Goal: Information Seeking & Learning: Learn about a topic

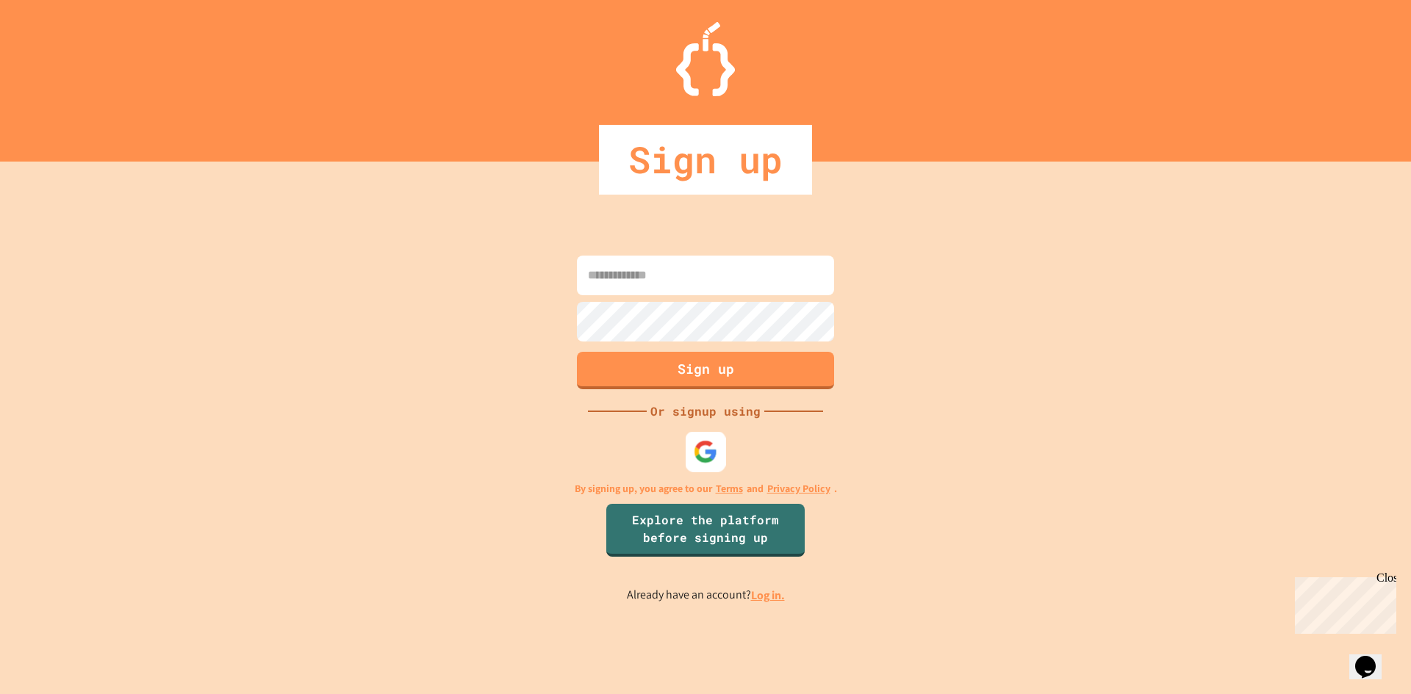
click at [705, 447] on img at bounding box center [706, 451] width 24 height 24
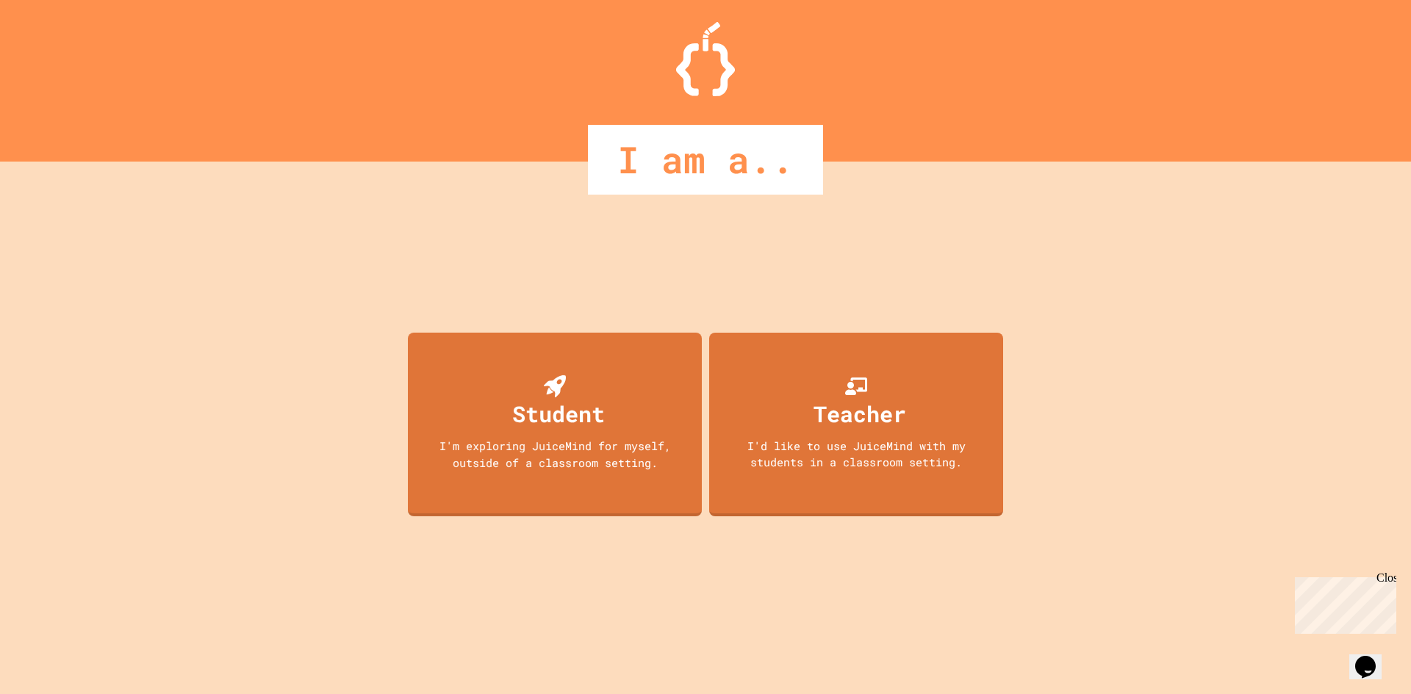
click at [677, 149] on div "I am a.." at bounding box center [705, 160] width 235 height 70
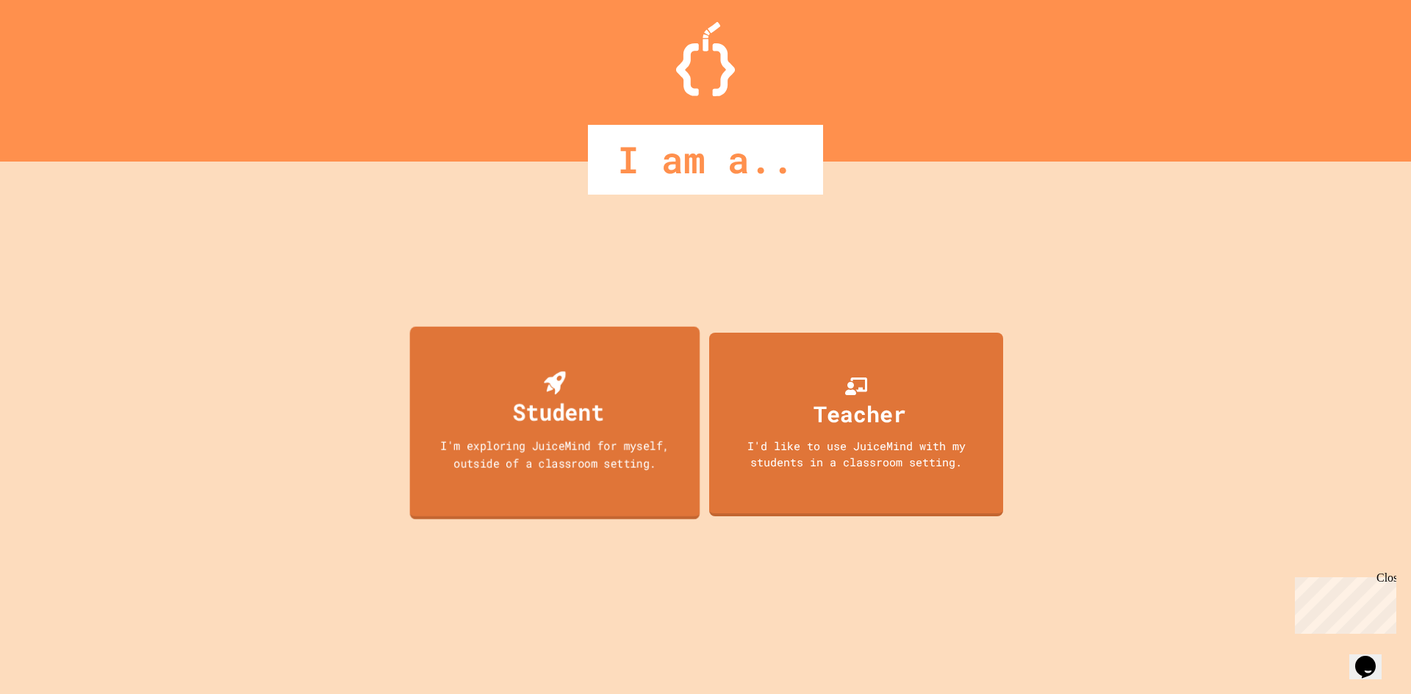
click at [626, 380] on div "Student I'm exploring JuiceMind for myself, outside of a classroom setting." at bounding box center [555, 422] width 290 height 193
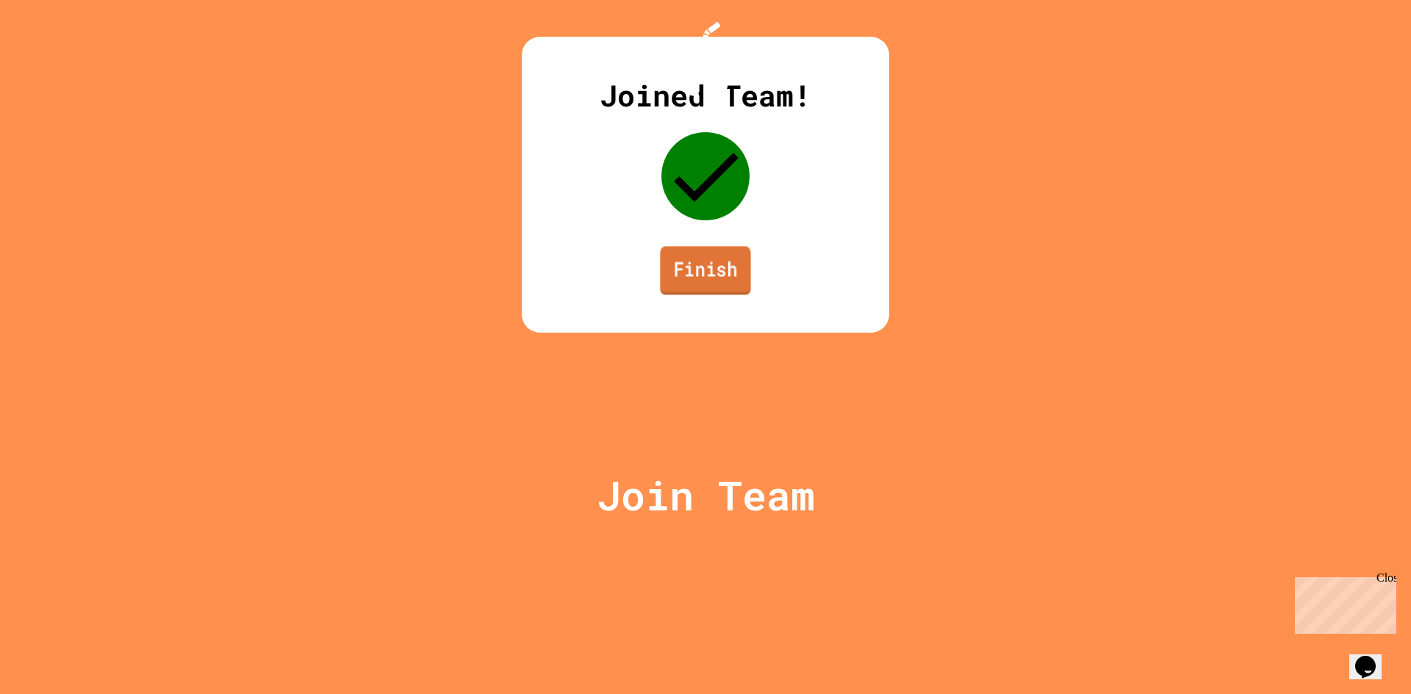
click at [664, 295] on link "Finish" at bounding box center [705, 270] width 90 height 48
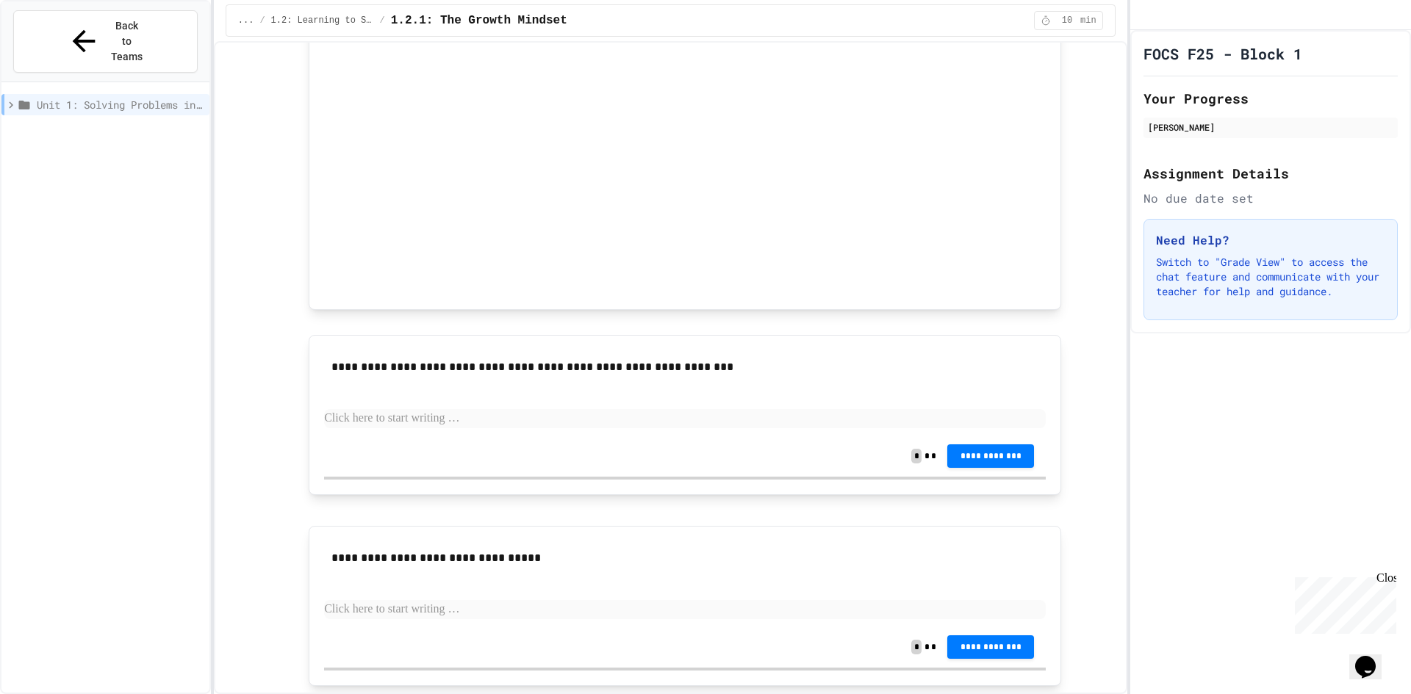
scroll to position [822, 0]
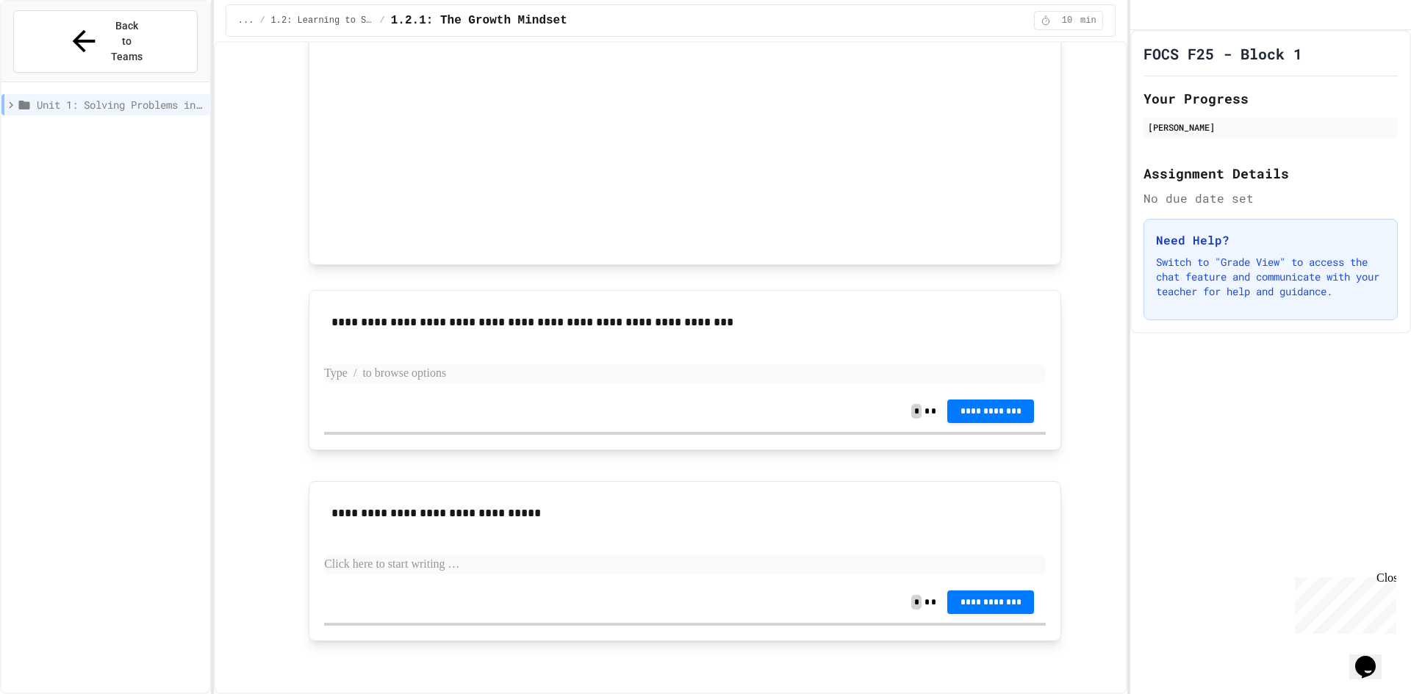
click at [454, 383] on p at bounding box center [684, 373] width 721 height 19
click at [367, 380] on p at bounding box center [684, 373] width 721 height 19
click at [407, 380] on p at bounding box center [684, 373] width 721 height 19
drag, startPoint x: 406, startPoint y: 372, endPoint x: 436, endPoint y: 372, distance: 29.4
click at [436, 372] on p at bounding box center [684, 373] width 721 height 19
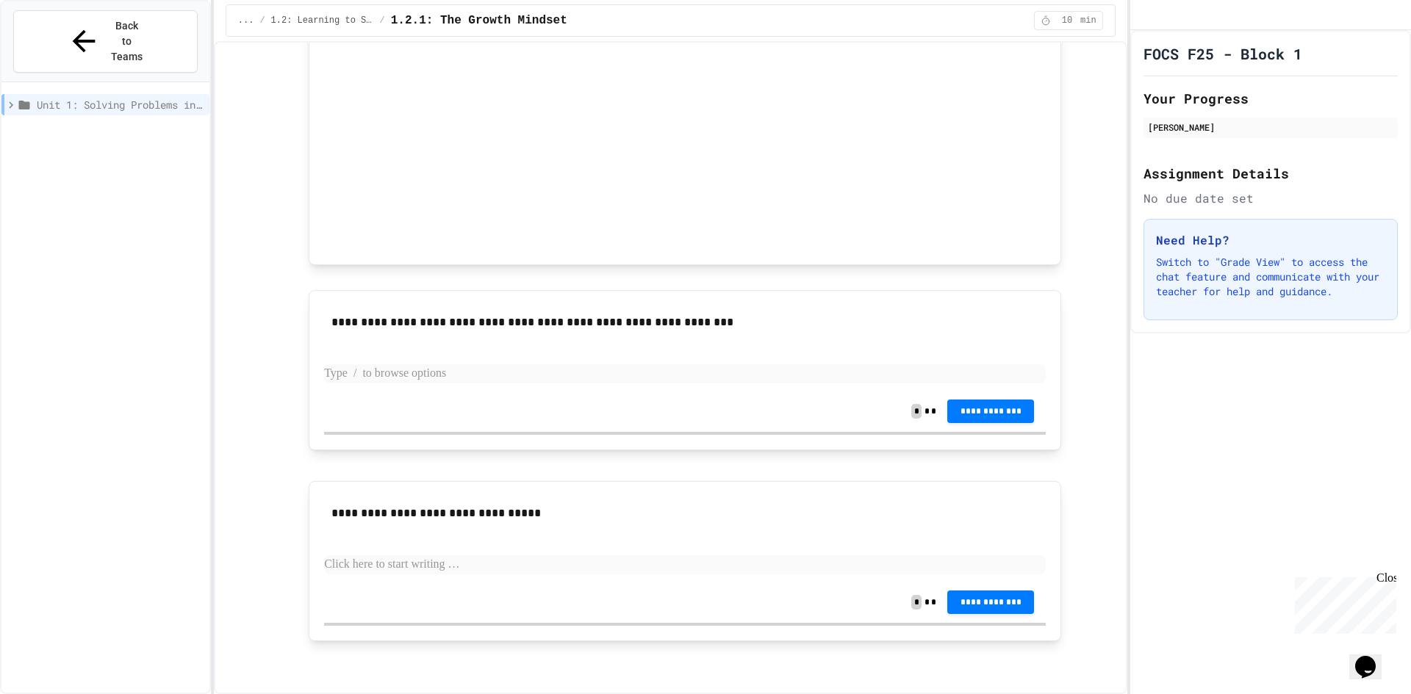
drag, startPoint x: 455, startPoint y: 375, endPoint x: 358, endPoint y: 376, distance: 97.7
click at [358, 376] on p at bounding box center [684, 373] width 721 height 19
click at [743, 375] on p "**********" at bounding box center [684, 373] width 721 height 19
click at [768, 377] on p "**********" at bounding box center [684, 373] width 721 height 19
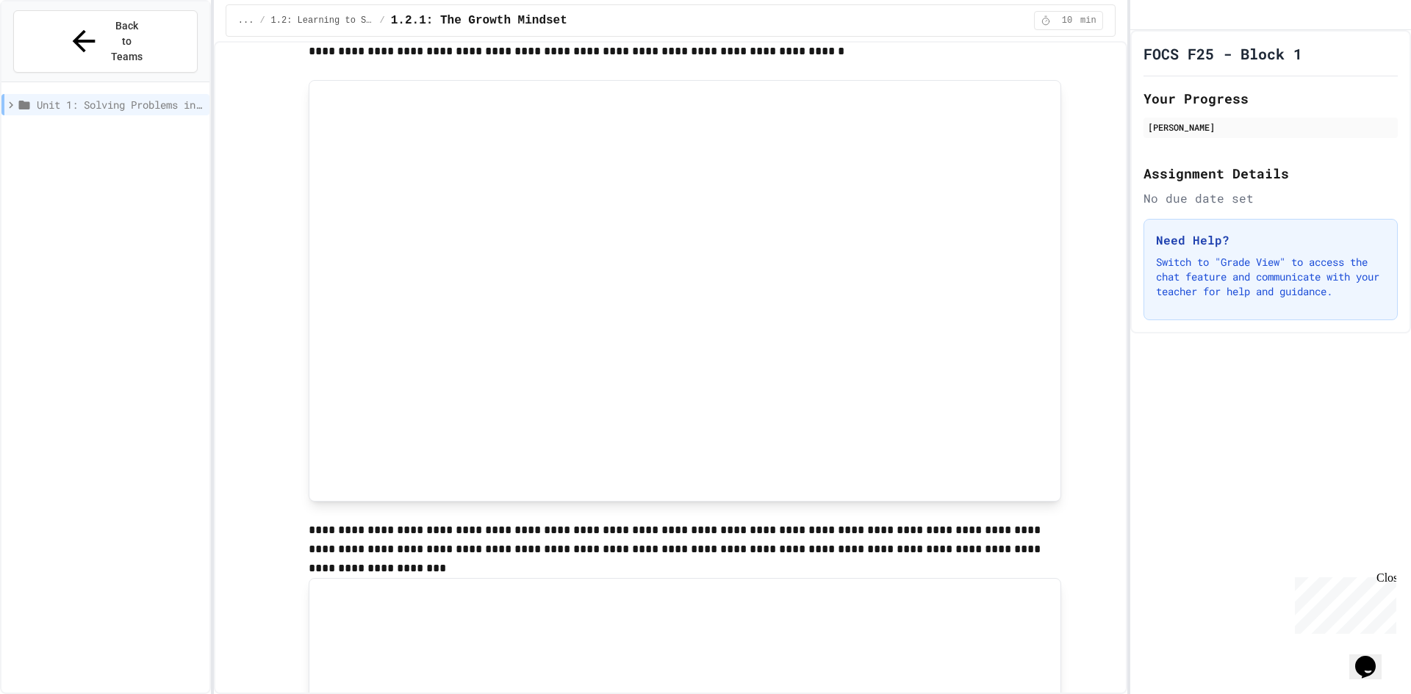
scroll to position [0, 0]
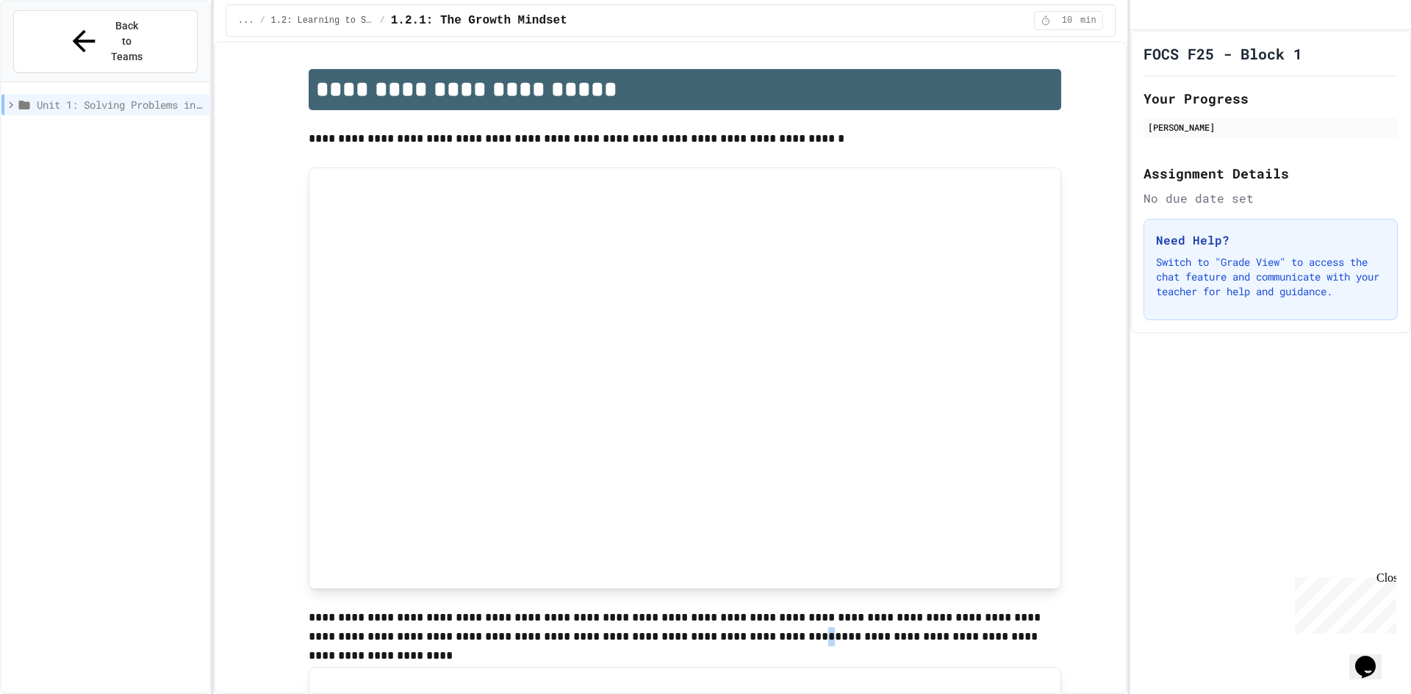
drag, startPoint x: 680, startPoint y: 642, endPoint x: 669, endPoint y: 641, distance: 11.0
click at [671, 645] on p "**********" at bounding box center [685, 628] width 752 height 40
click at [316, 23] on span "1.2: Learning to Solve Hard Problems" at bounding box center [322, 21] width 103 height 12
click at [318, 10] on div "... / 1.2: Learning to Solve Hard Problems / 1.2.1: The Growth Mindset 10 min" at bounding box center [671, 20] width 890 height 32
click at [134, 82] on div "Unit 1: Solving Problems in Computer Science" at bounding box center [105, 387] width 208 height 611
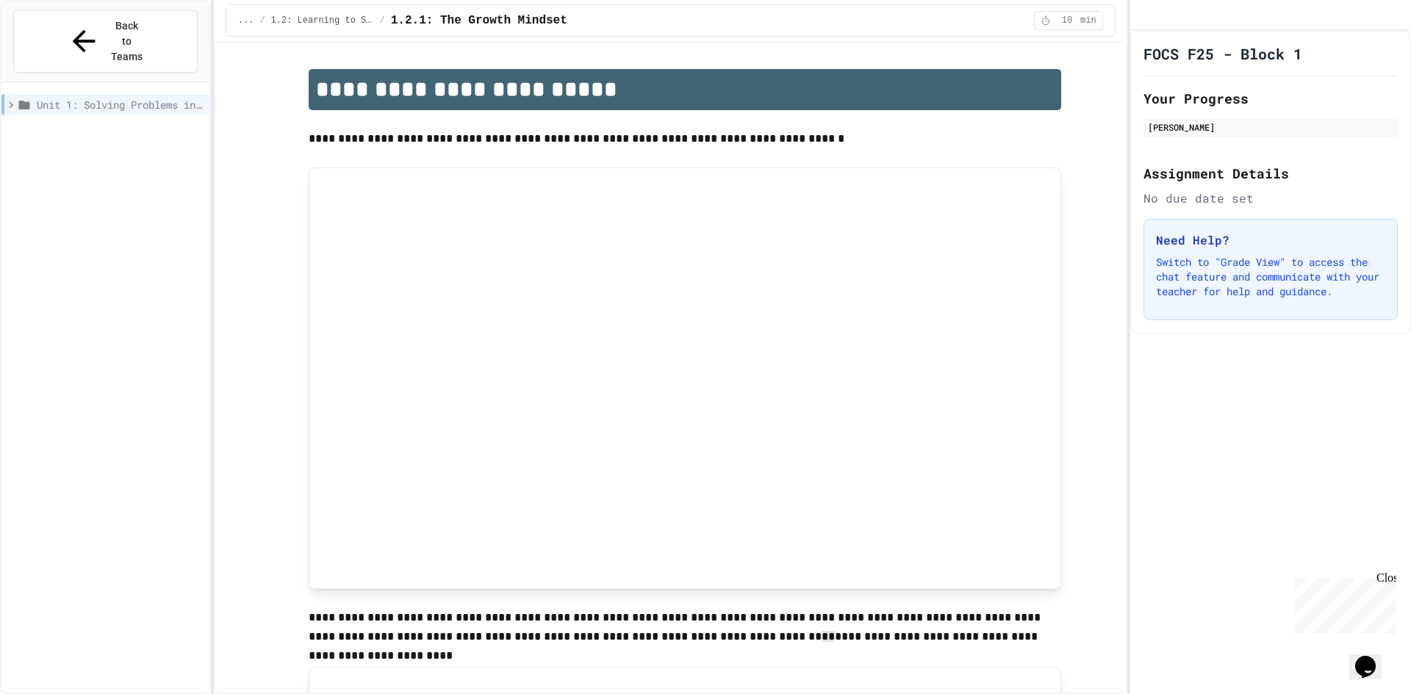
click at [127, 97] on span "Unit 1: Solving Problems in Computer Science" at bounding box center [120, 104] width 167 height 15
click at [127, 97] on span "Unit 1: Solving Problems in Computer Science" at bounding box center [119, 104] width 170 height 15
click at [127, 97] on span "Unit 1: Solving Problems in Computer Science" at bounding box center [120, 104] width 167 height 15
click at [120, 123] on span "1.2: Learning to Solve Hard Problems" at bounding box center [125, 130] width 158 height 15
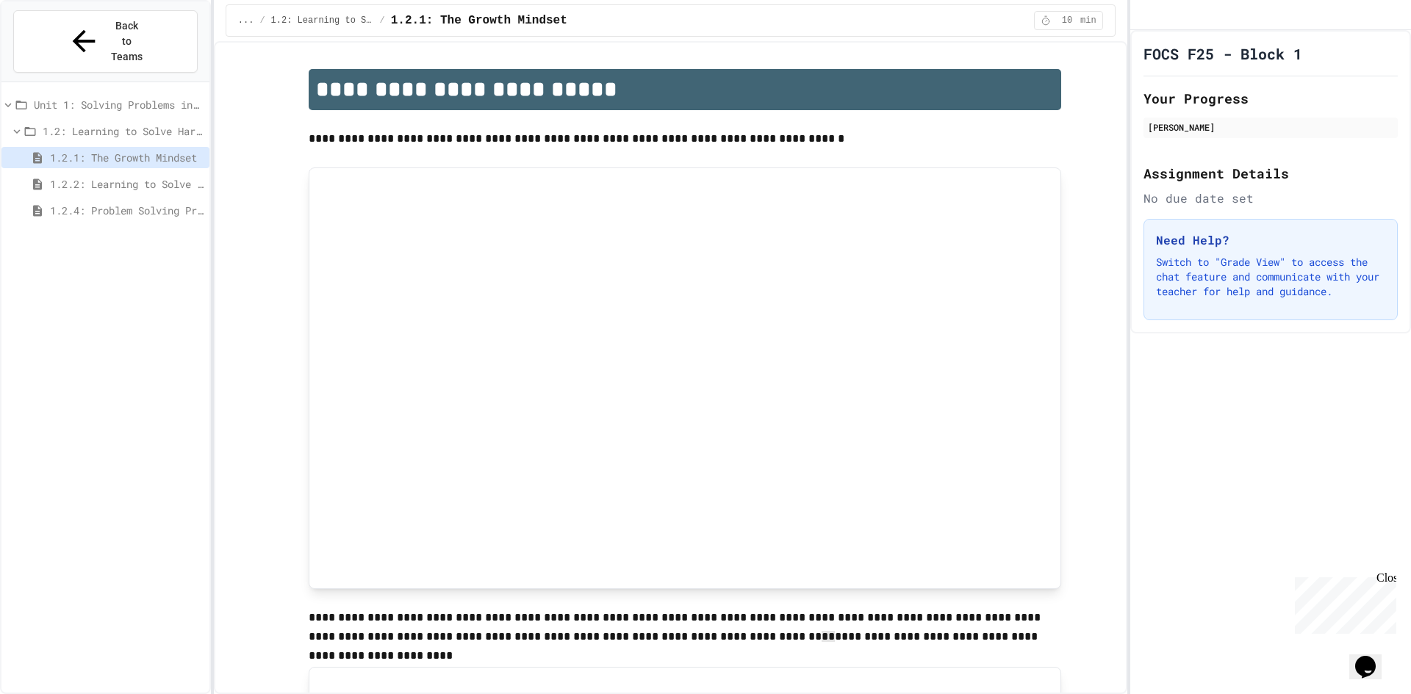
click at [150, 176] on span "1.2.2: Learning to Solve Hard Problems" at bounding box center [127, 183] width 154 height 15
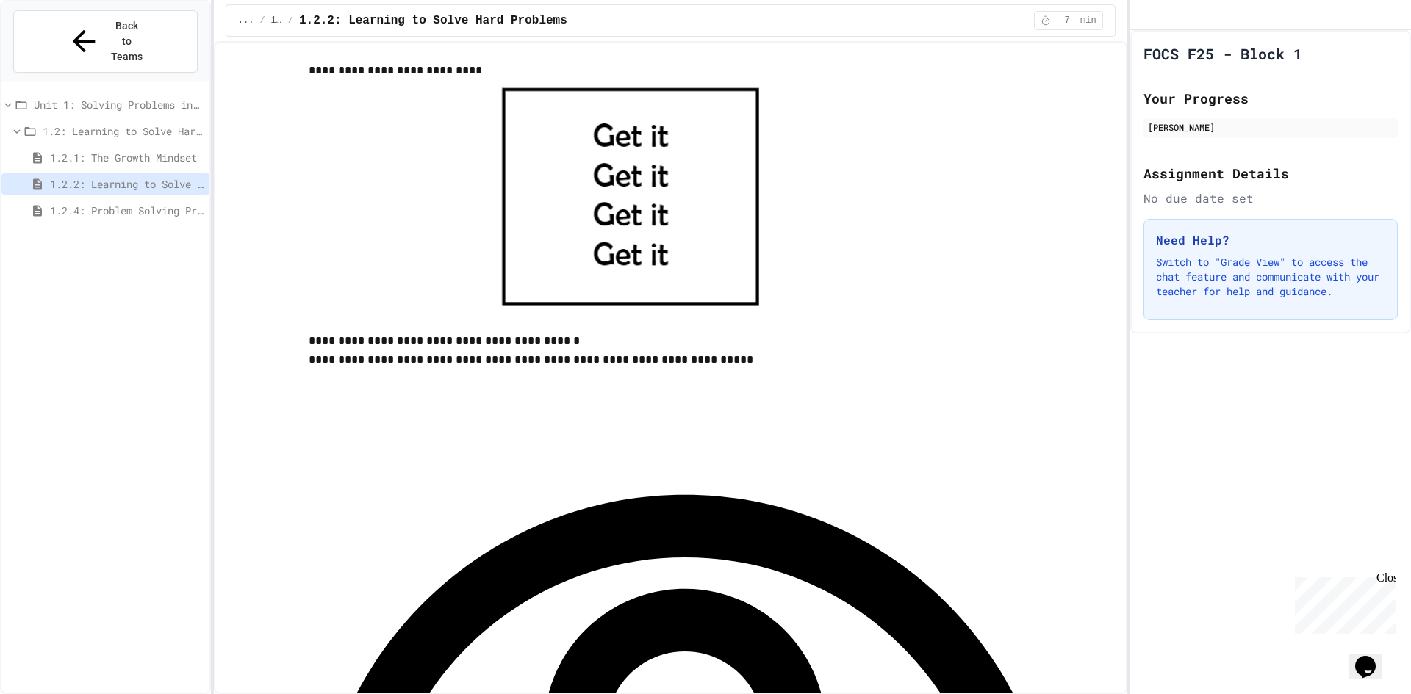
scroll to position [400, 0]
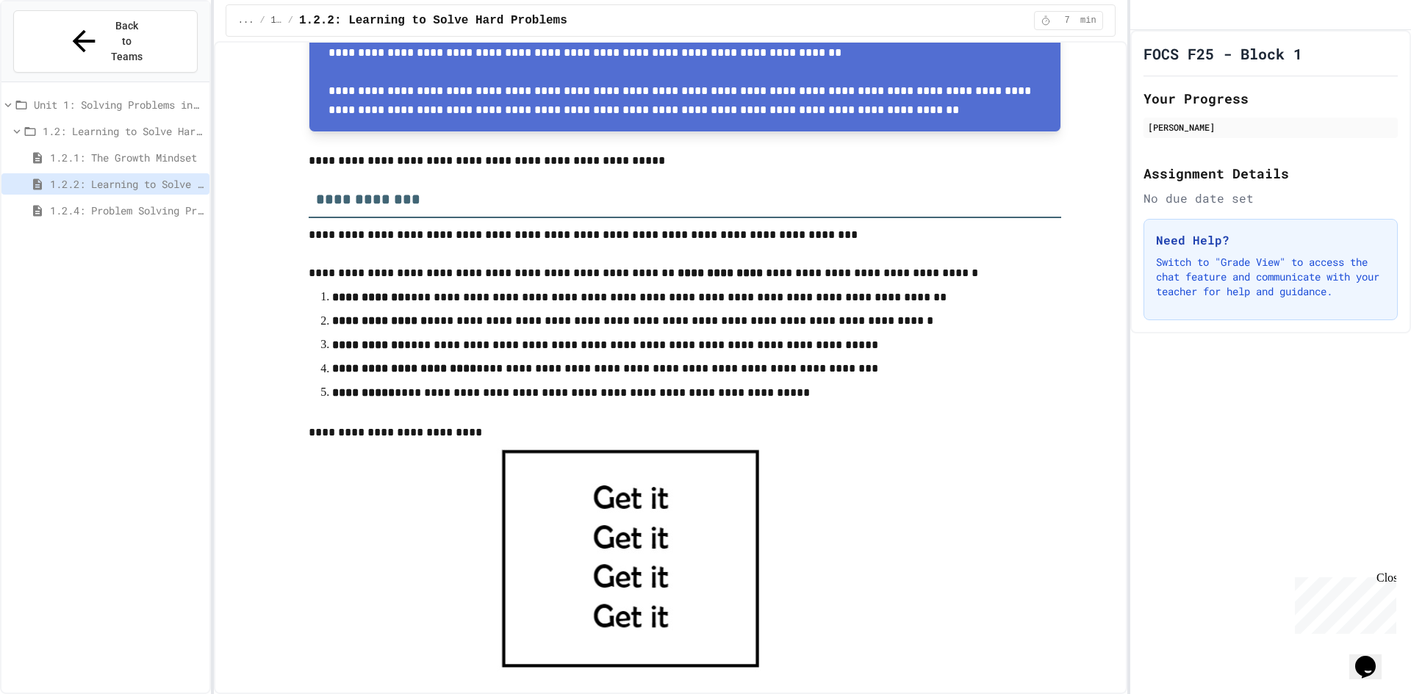
click at [123, 203] on span "1.2.4: Problem Solving Practice" at bounding box center [127, 210] width 154 height 15
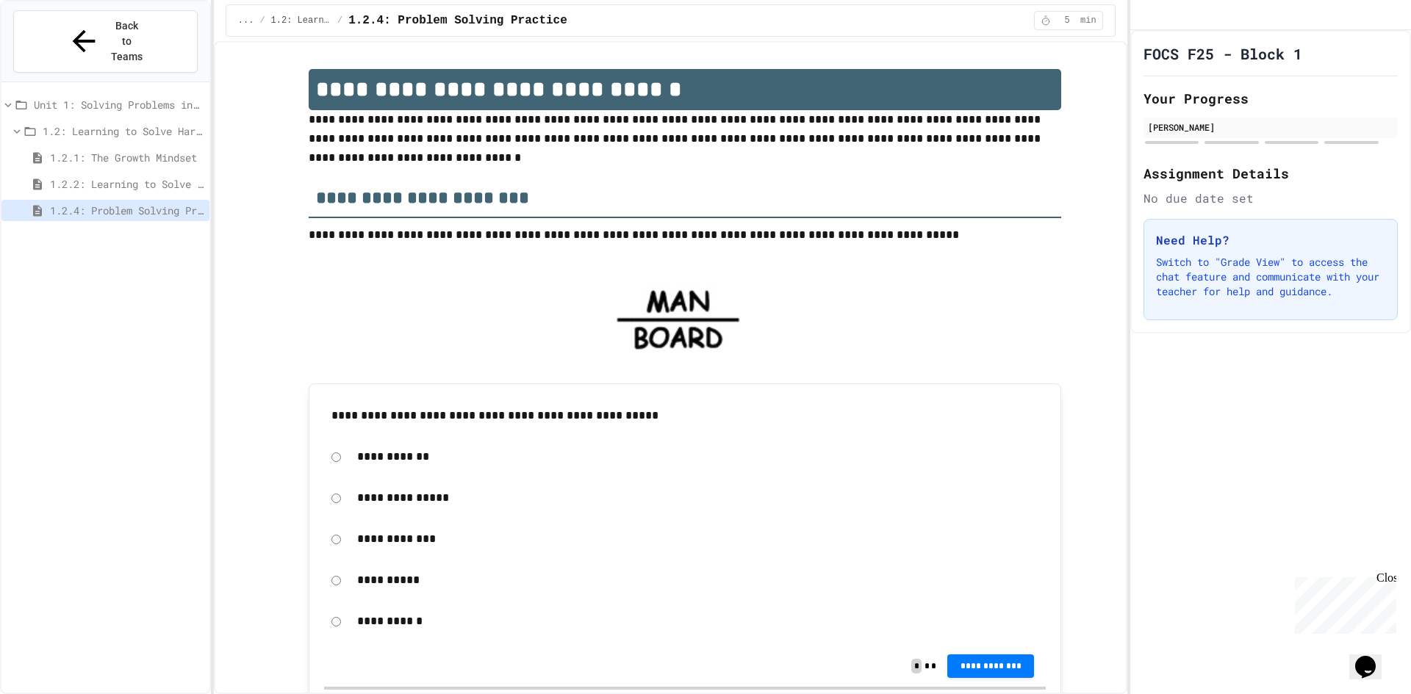
click at [151, 150] on span "1.2.1: The Growth Mindset" at bounding box center [127, 157] width 154 height 15
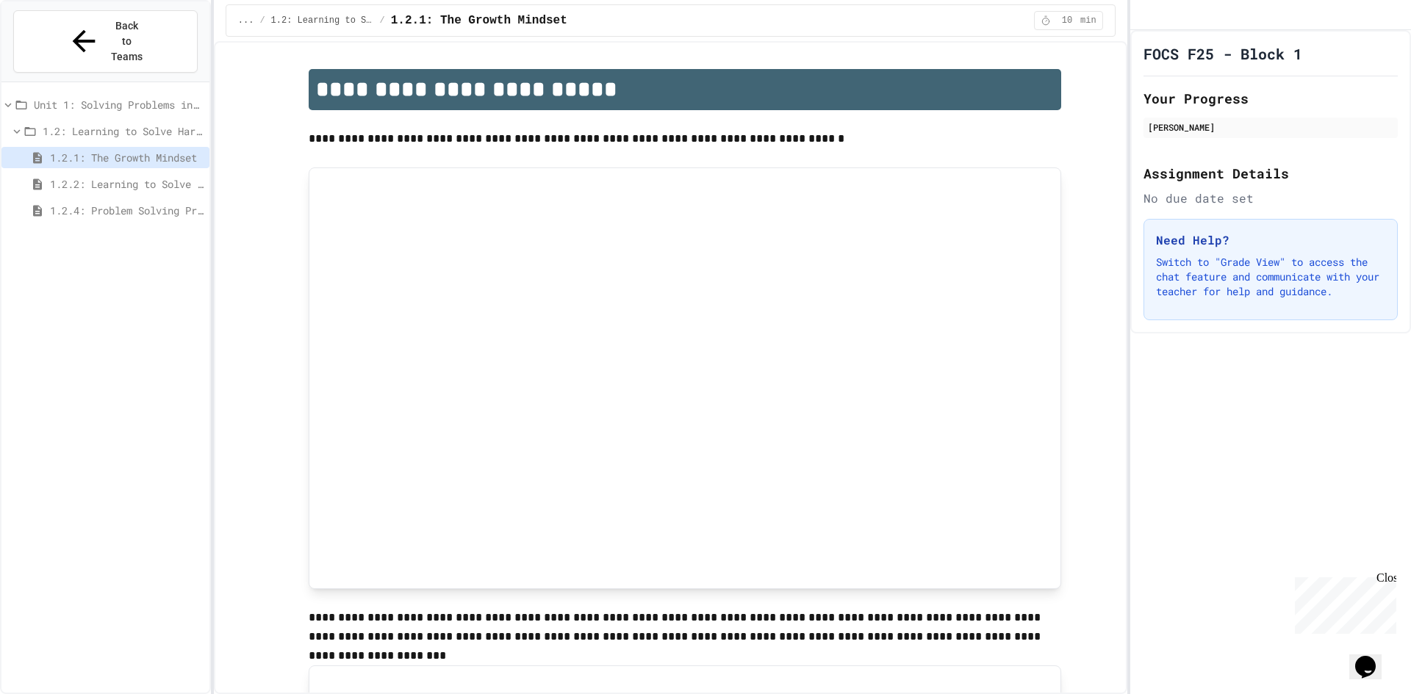
click at [148, 173] on div "1.2.2: Learning to Solve Hard Problems" at bounding box center [105, 183] width 208 height 21
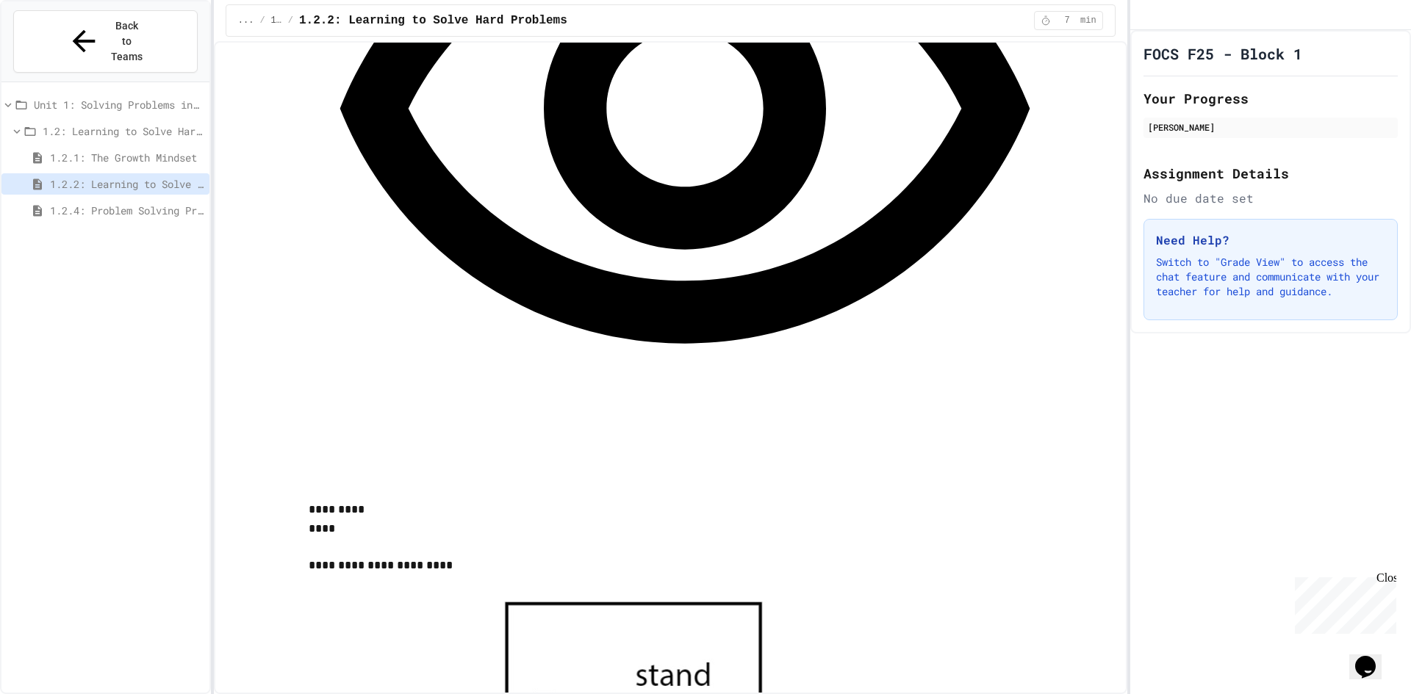
scroll to position [1249, 0]
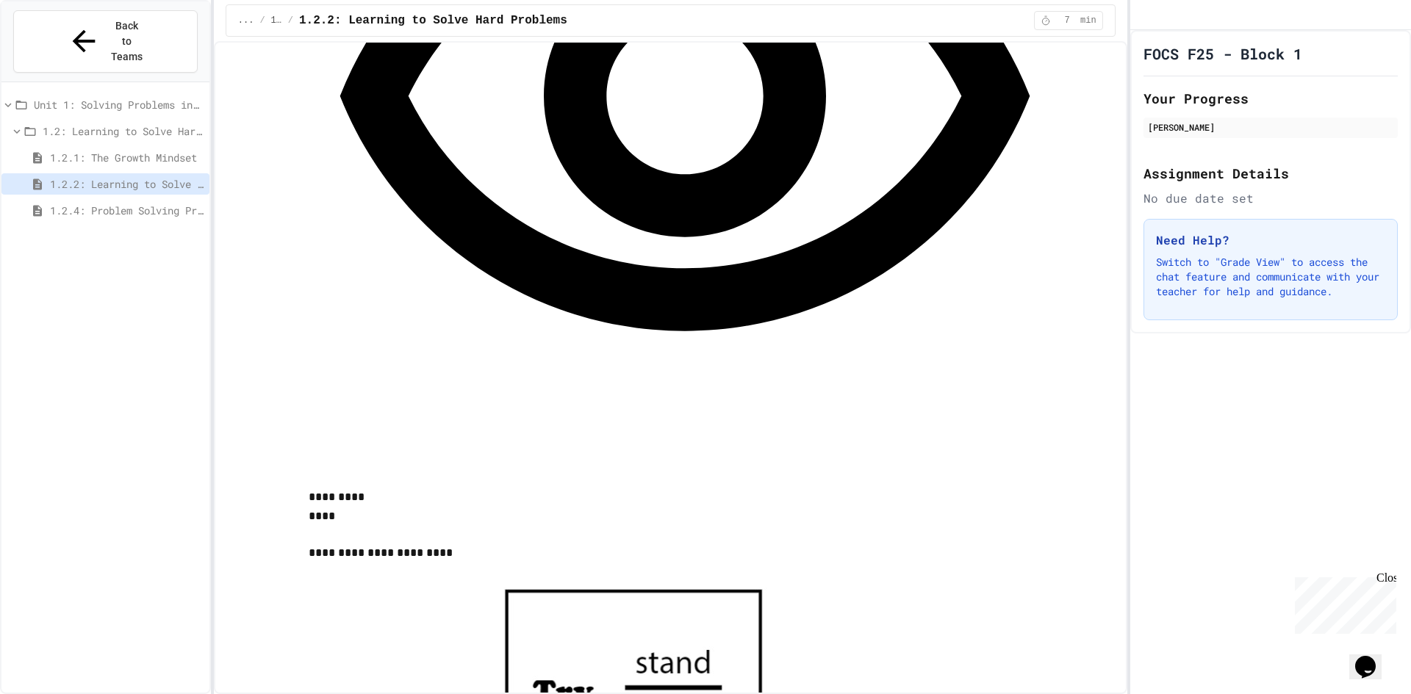
click at [123, 200] on div "1.2.4: Problem Solving Practice" at bounding box center [105, 210] width 208 height 21
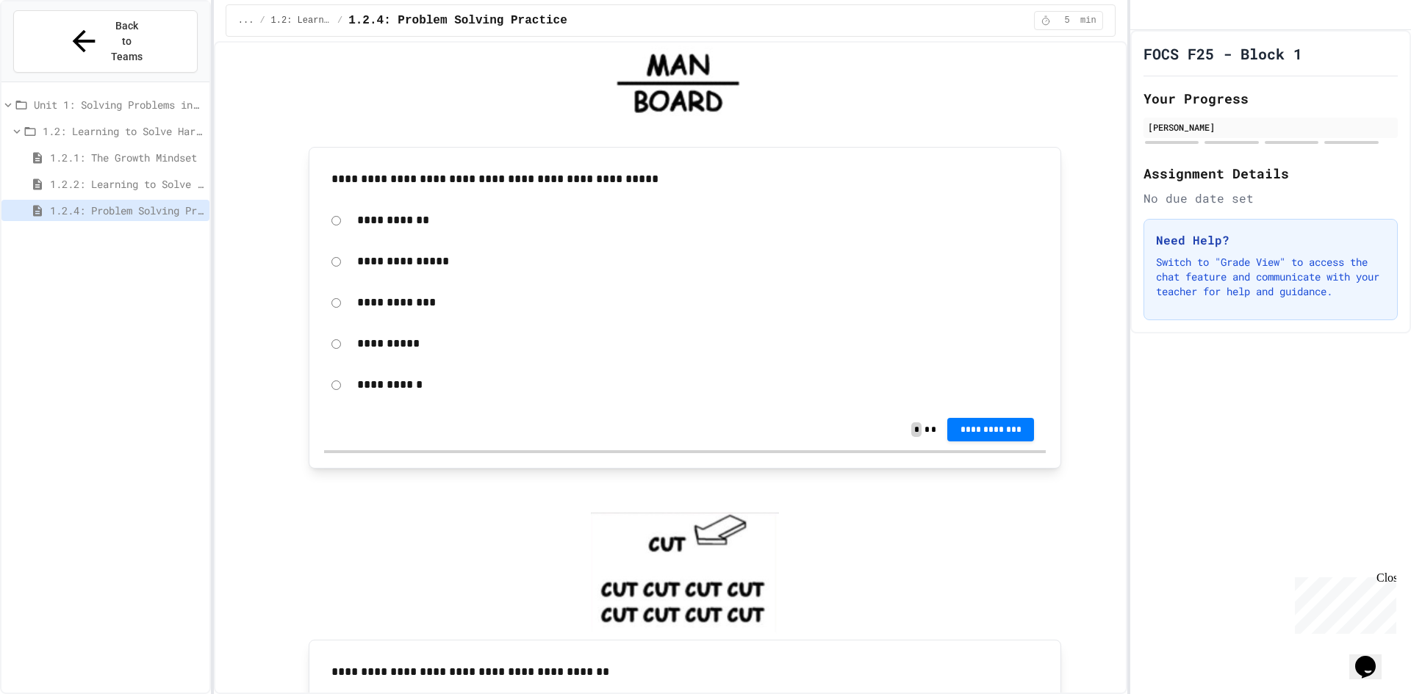
scroll to position [220, 0]
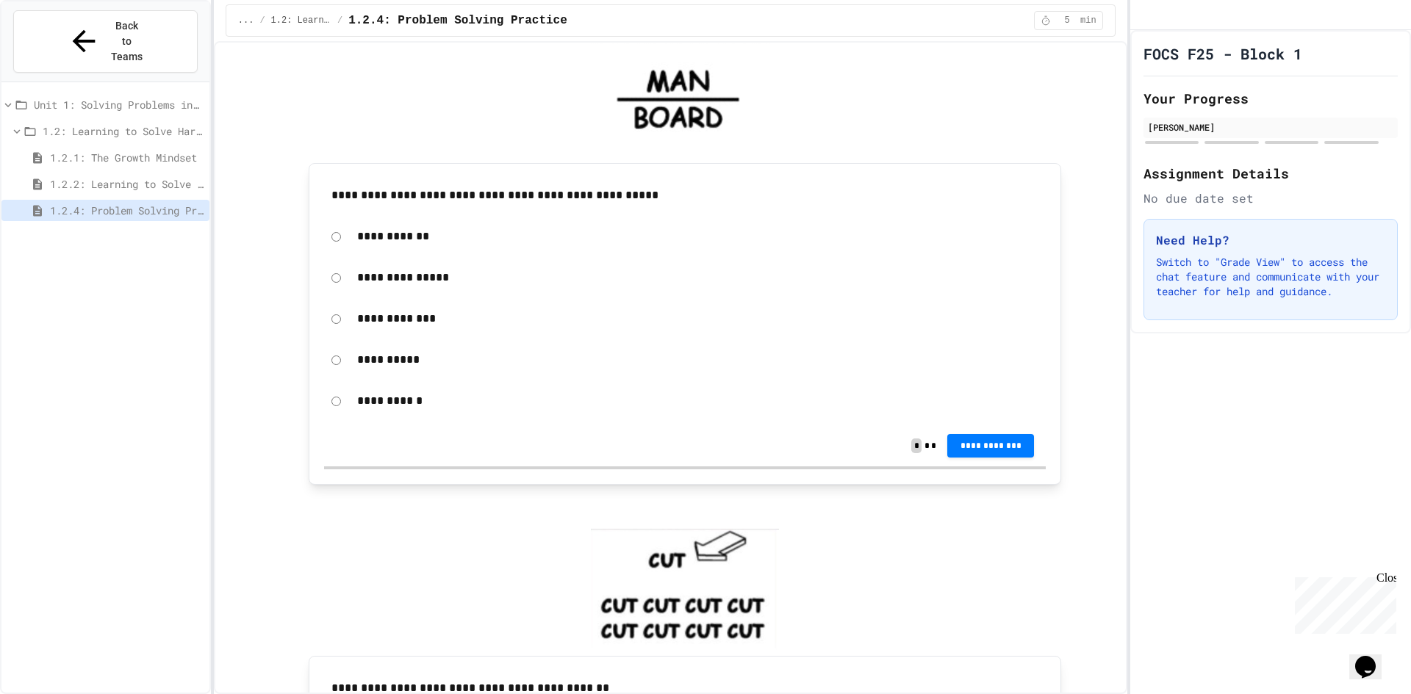
click at [381, 319] on p "**********" at bounding box center [697, 318] width 681 height 19
click at [324, 317] on div "**********" at bounding box center [684, 319] width 721 height 34
click at [1018, 439] on button "**********" at bounding box center [990, 446] width 87 height 24
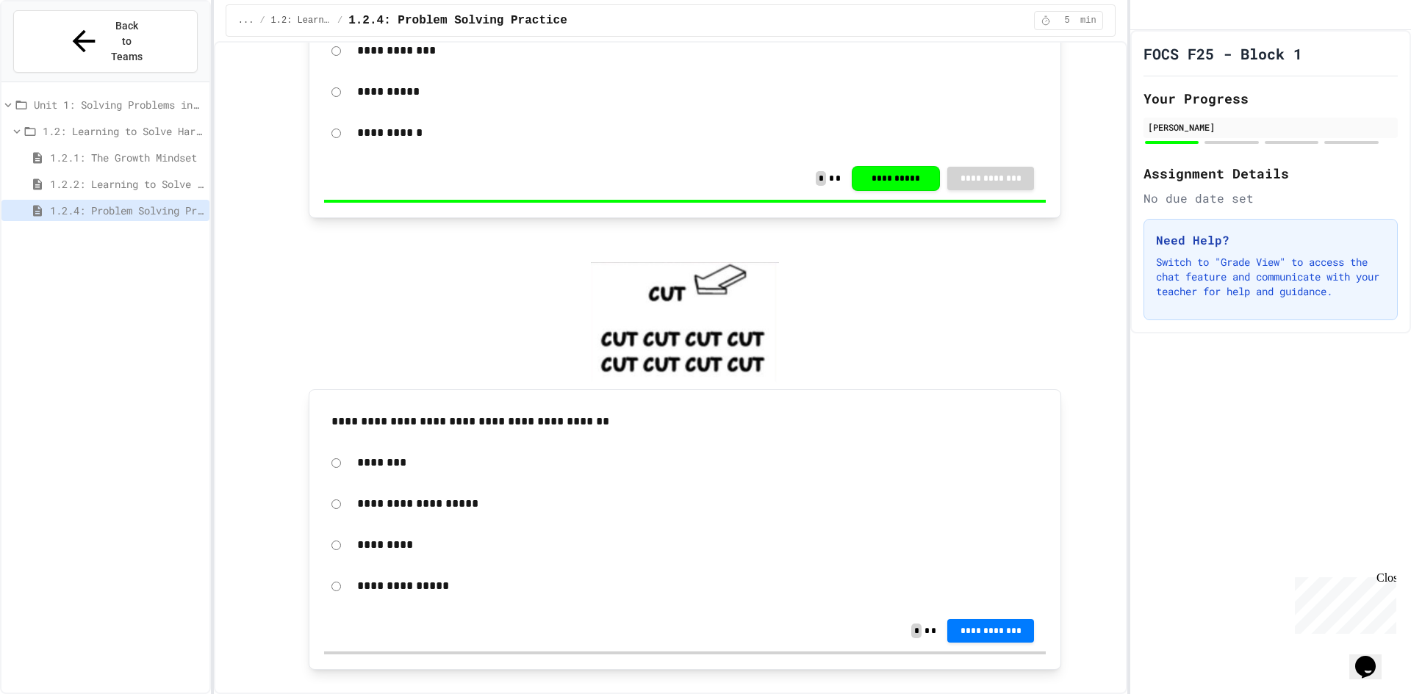
scroll to position [514, 0]
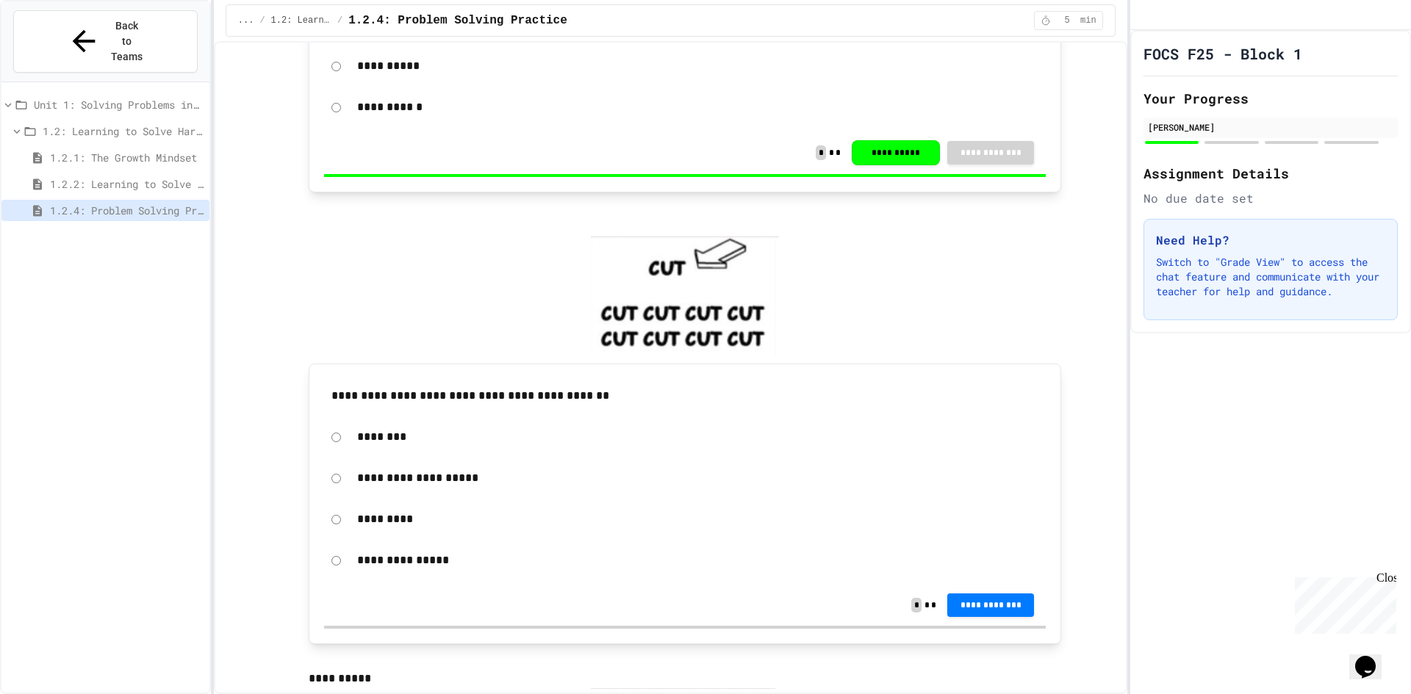
click at [146, 176] on span "1.2.2: Learning to Solve Hard Problems" at bounding box center [127, 183] width 154 height 15
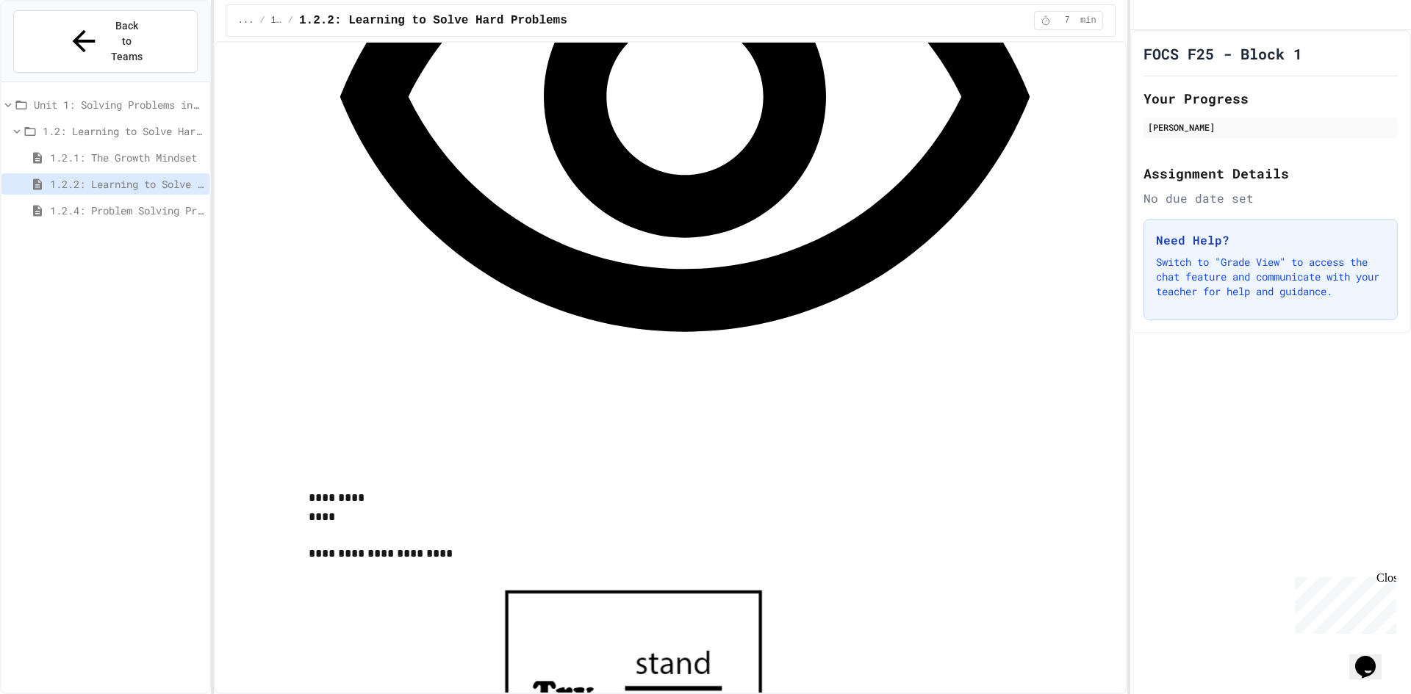
scroll to position [1249, 0]
click at [84, 147] on div "1.2.1: The Growth Mindset" at bounding box center [105, 157] width 208 height 21
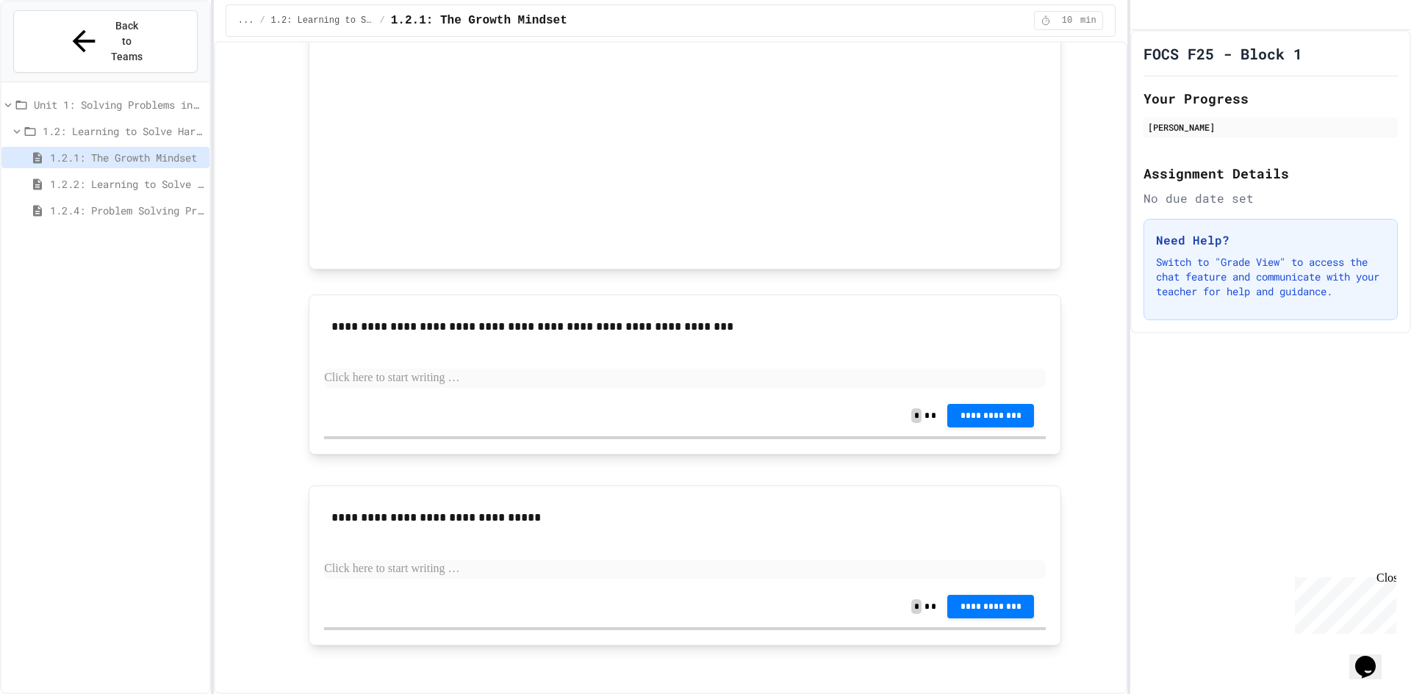
scroll to position [822, 0]
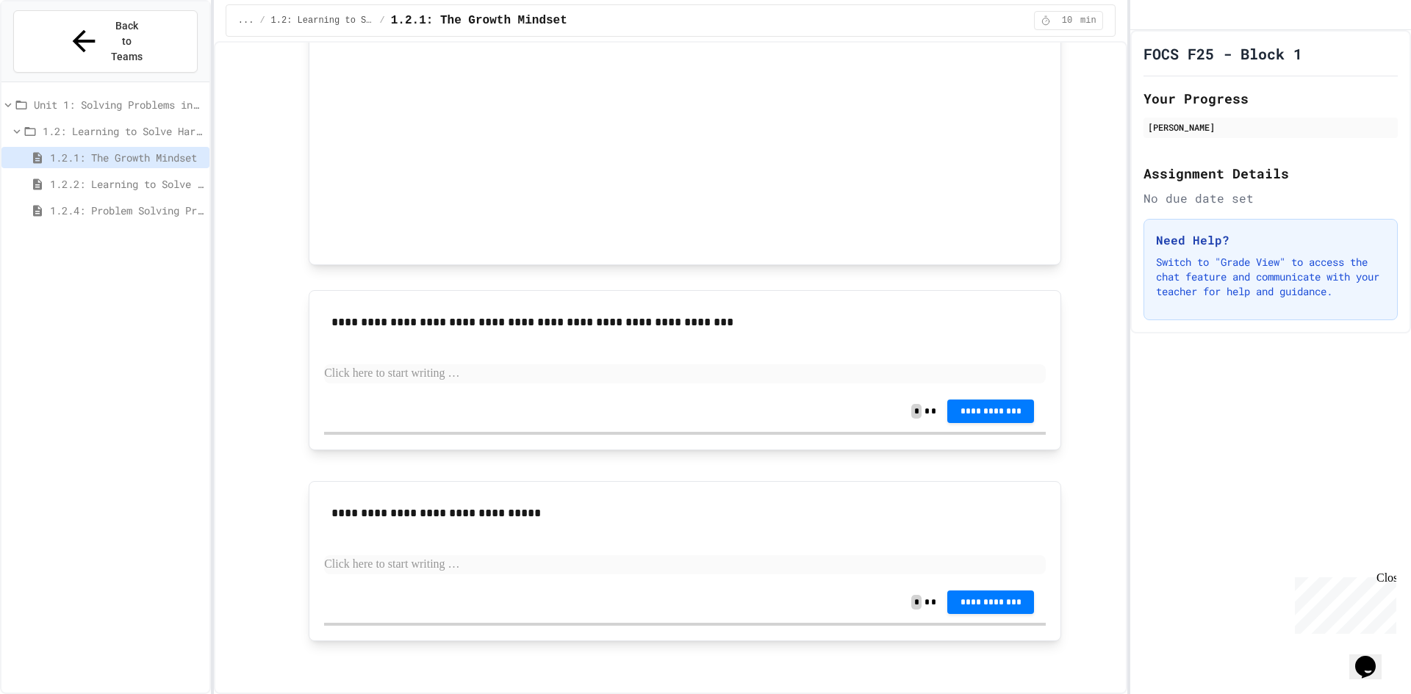
click at [154, 176] on span "1.2.2: Learning to Solve Hard Problems" at bounding box center [127, 183] width 154 height 15
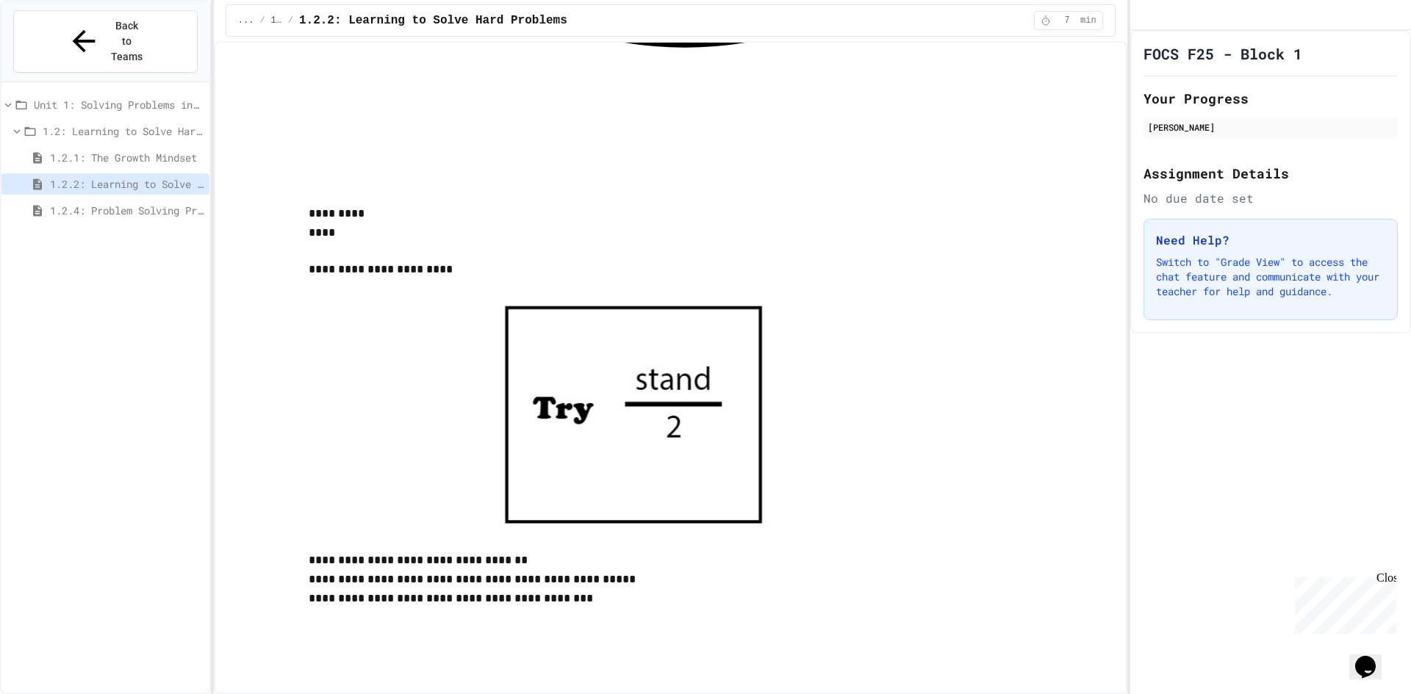
scroll to position [1649, 0]
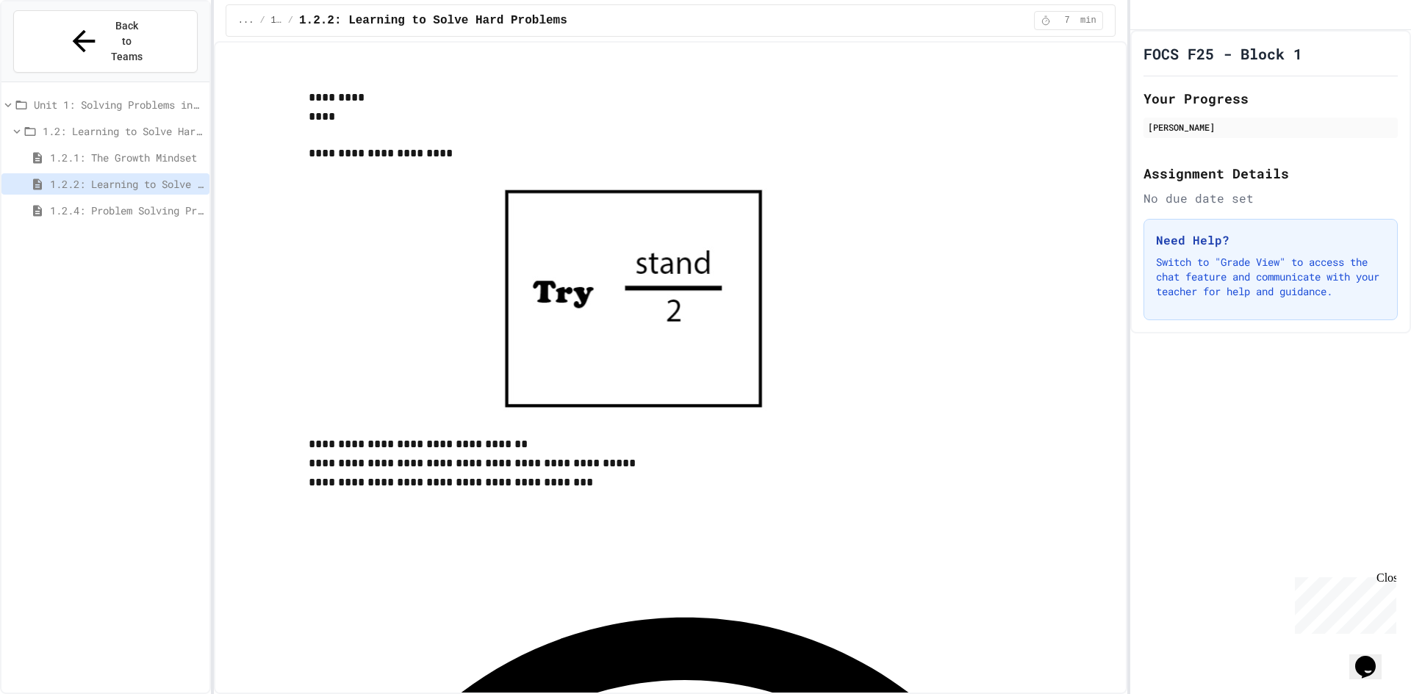
click at [129, 203] on span "1.2.4: Problem Solving Practice" at bounding box center [127, 210] width 154 height 15
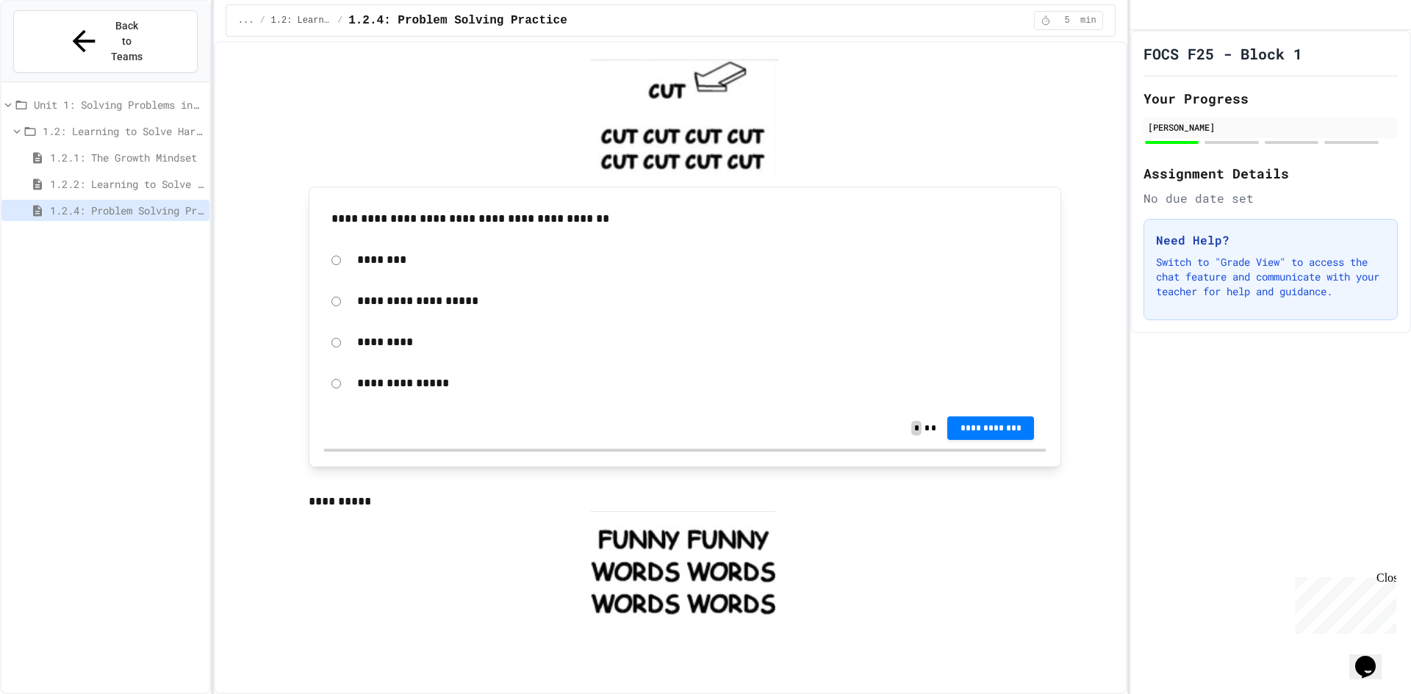
scroll to position [661, 0]
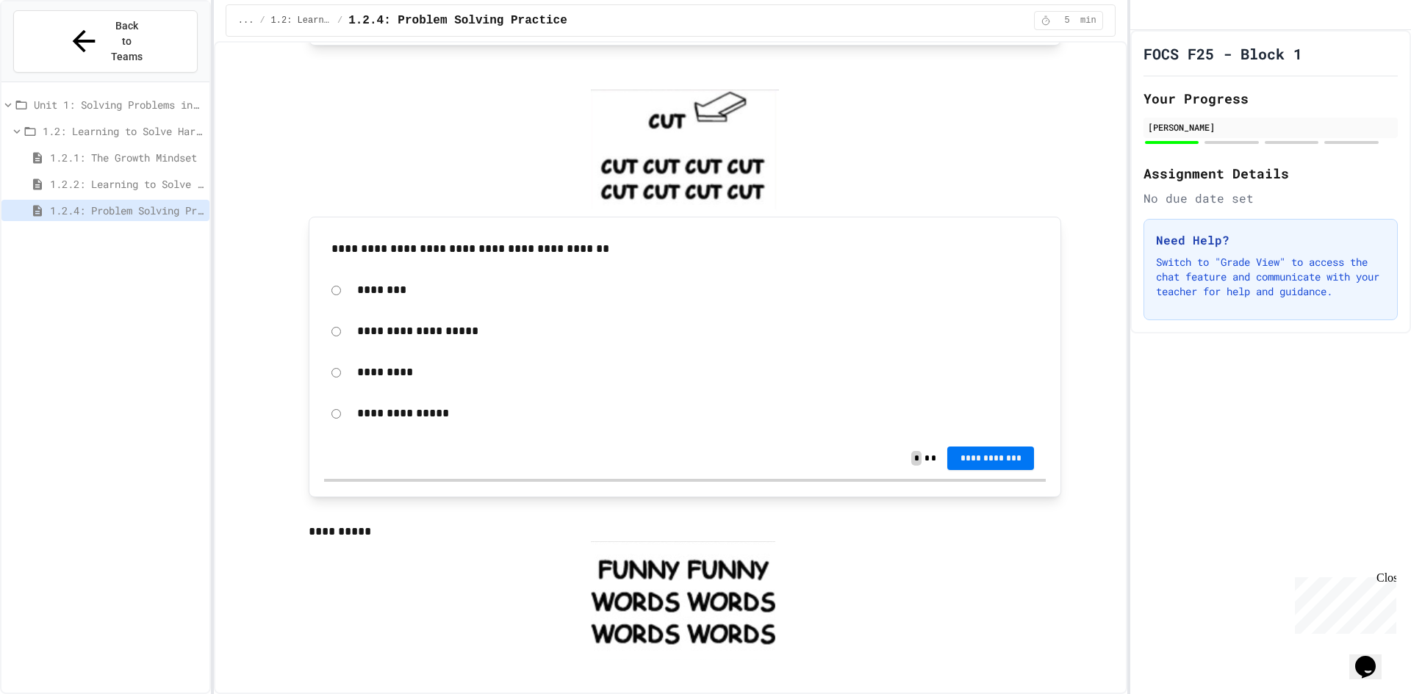
click at [1019, 456] on button "**********" at bounding box center [990, 459] width 87 height 24
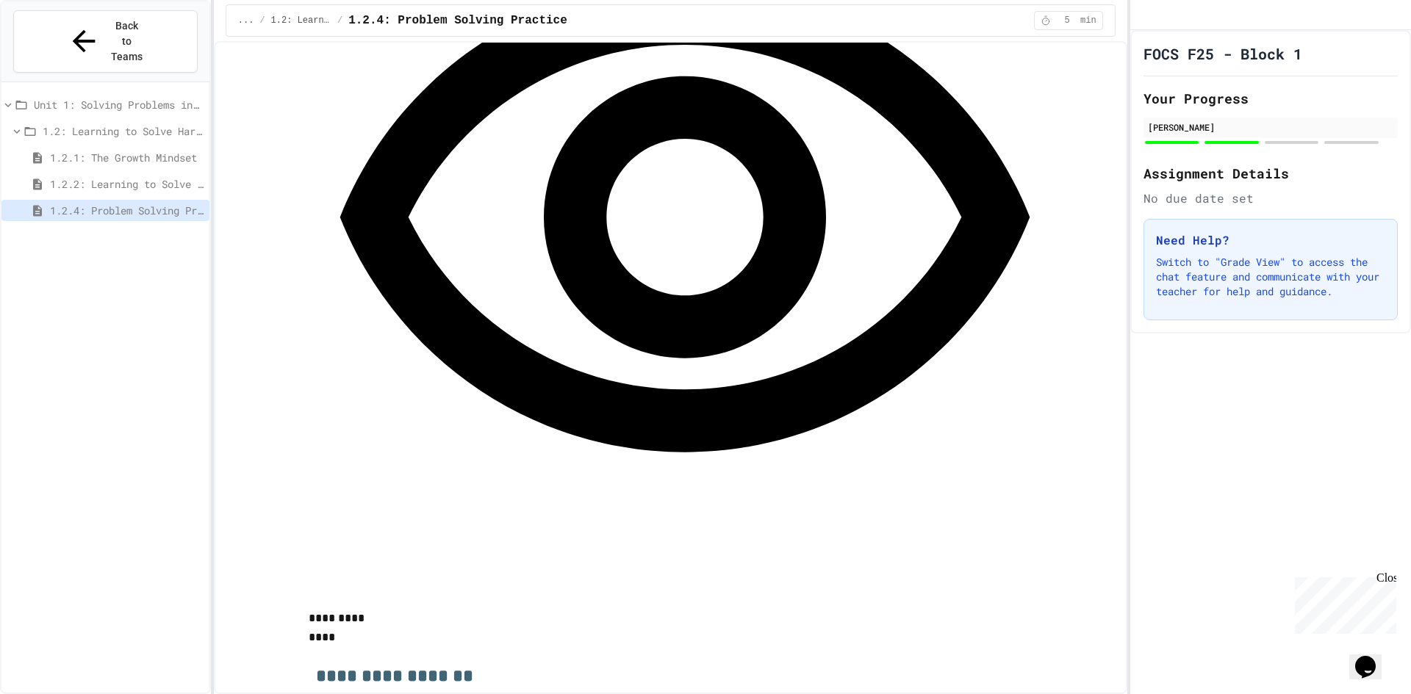
scroll to position [1469, 0]
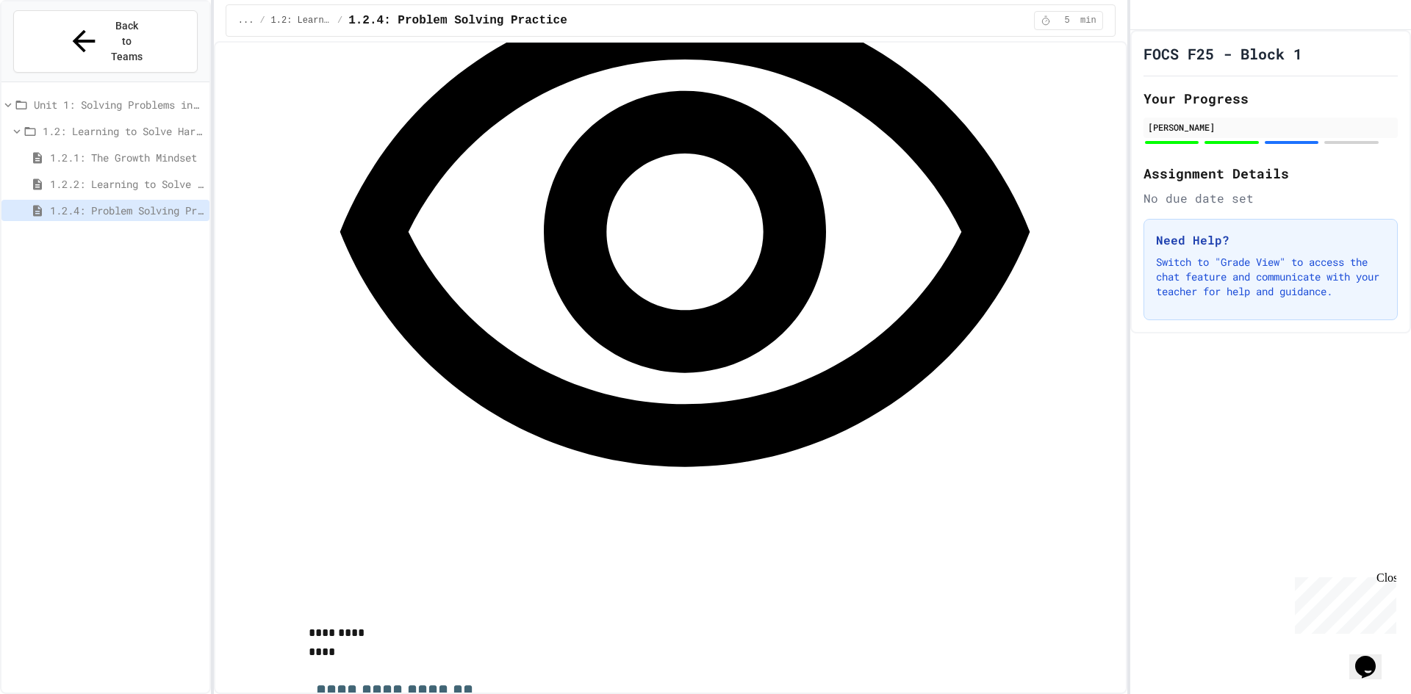
scroll to position [1298, 0]
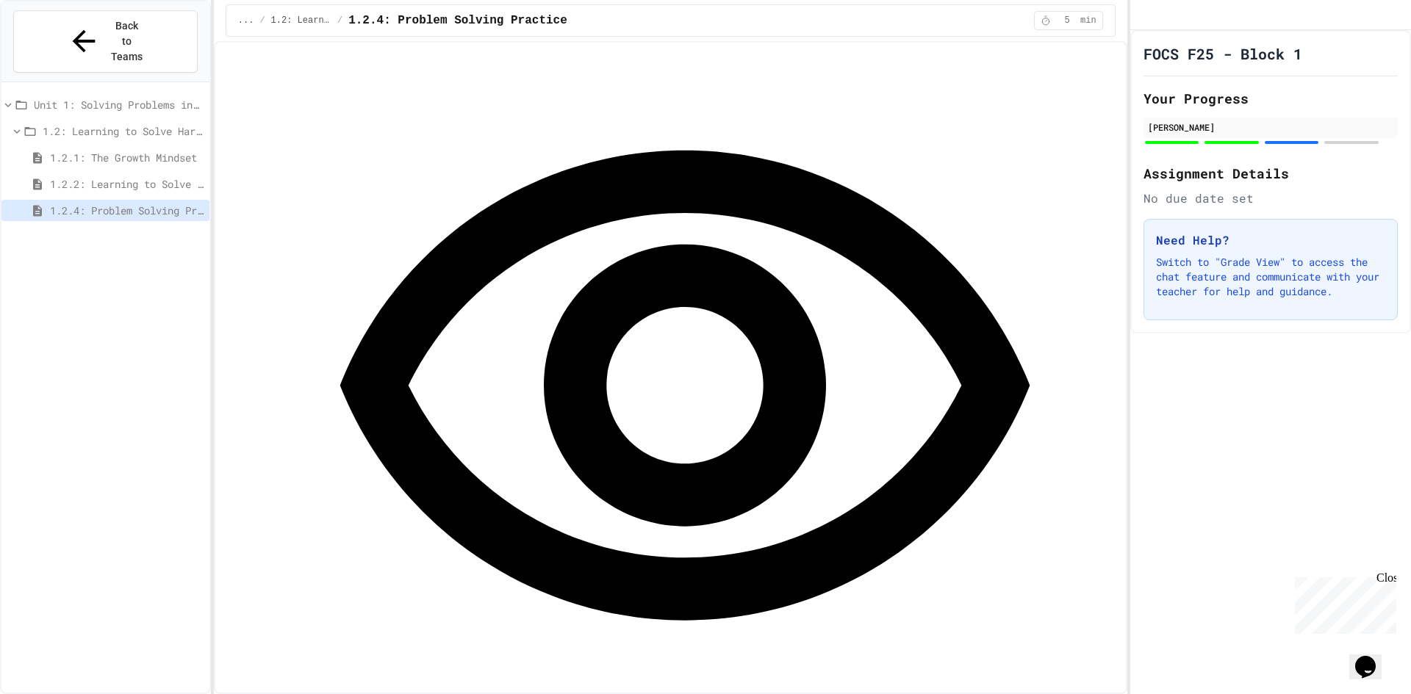
click at [126, 150] on span "1.2.1: The Growth Mindset" at bounding box center [127, 157] width 154 height 15
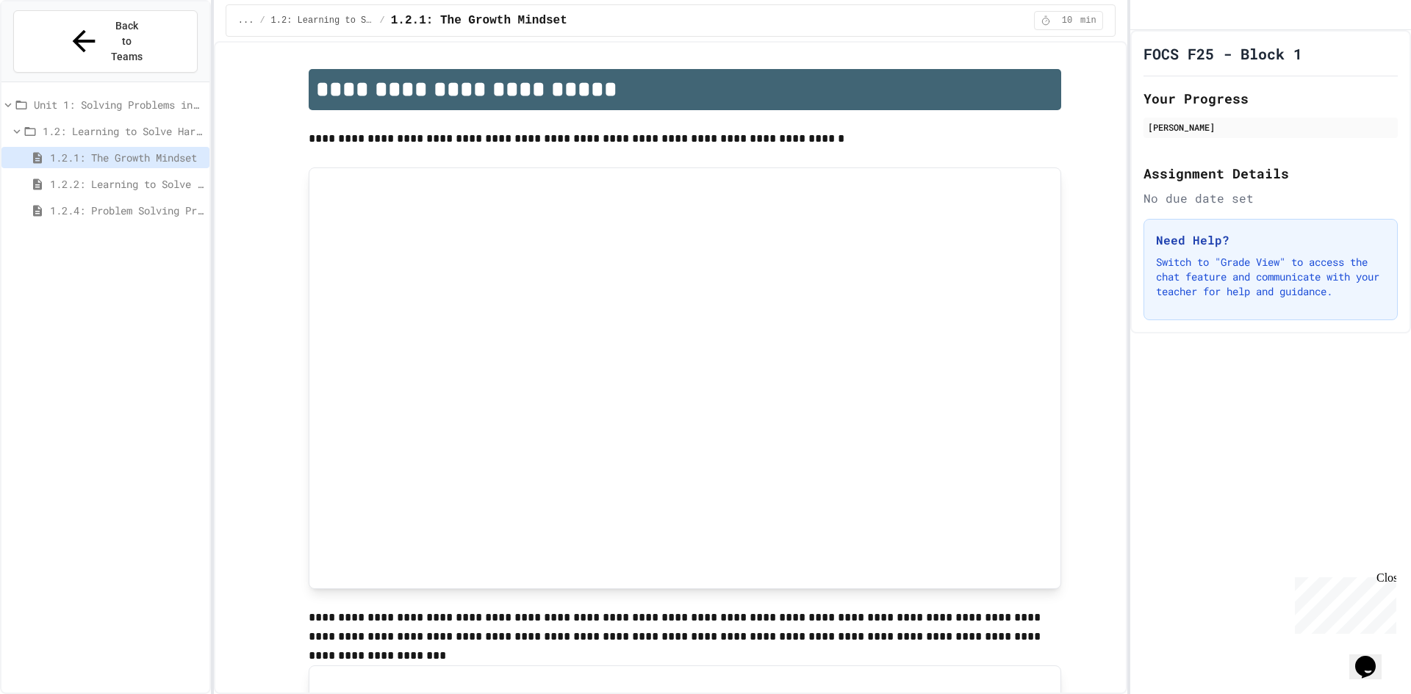
click at [122, 176] on span "1.2.2: Learning to Solve Hard Problems" at bounding box center [127, 183] width 154 height 15
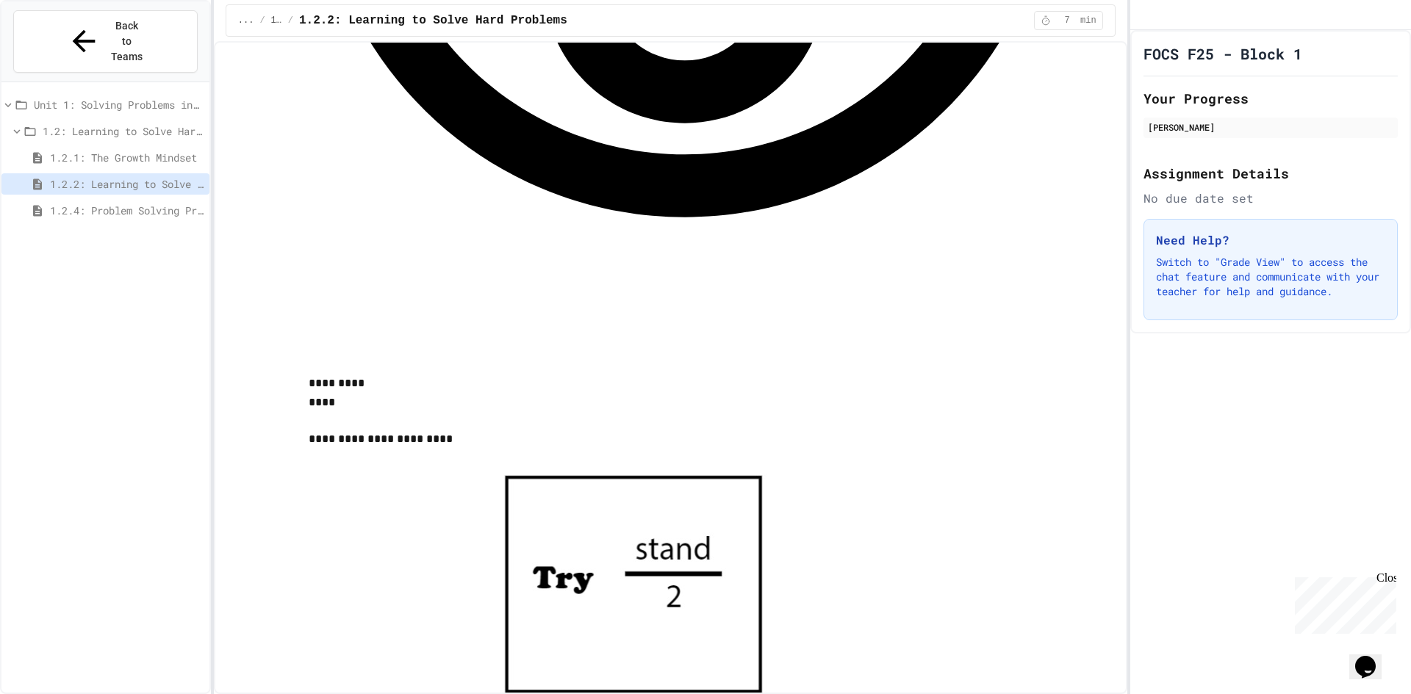
scroll to position [1396, 0]
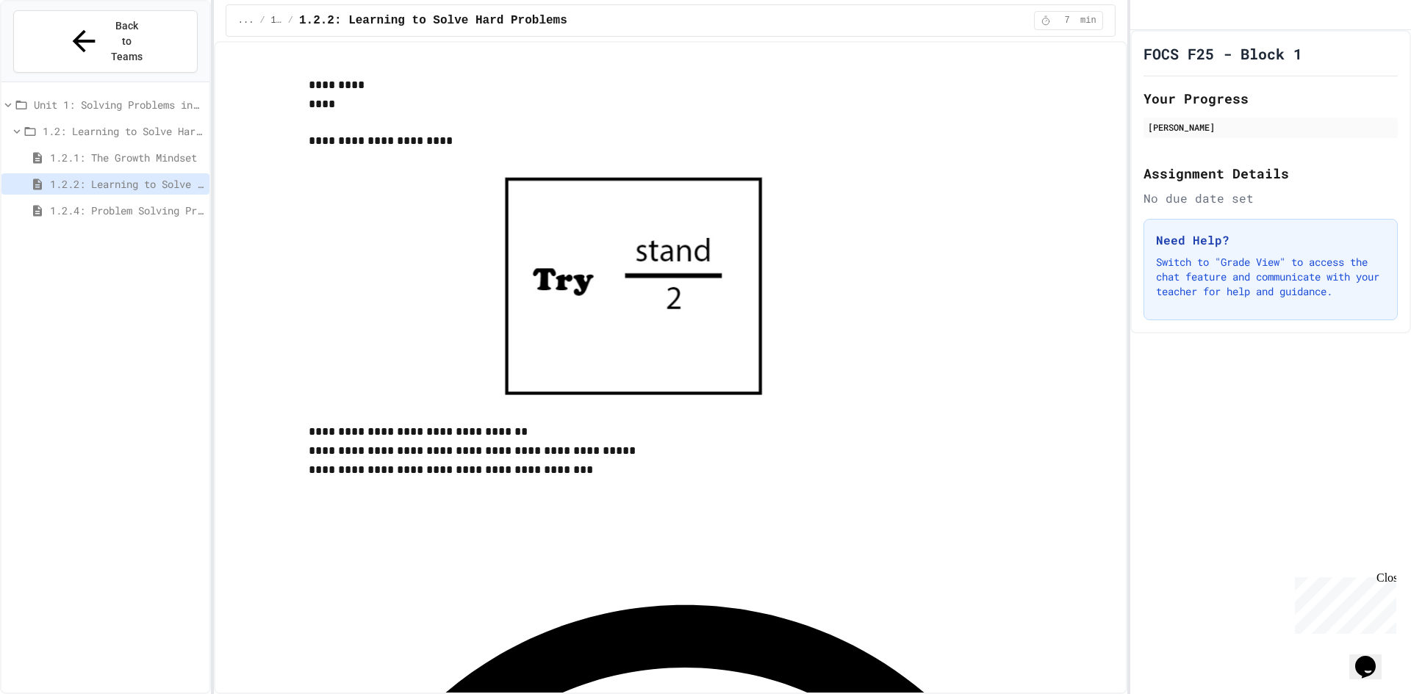
scroll to position [1671, 0]
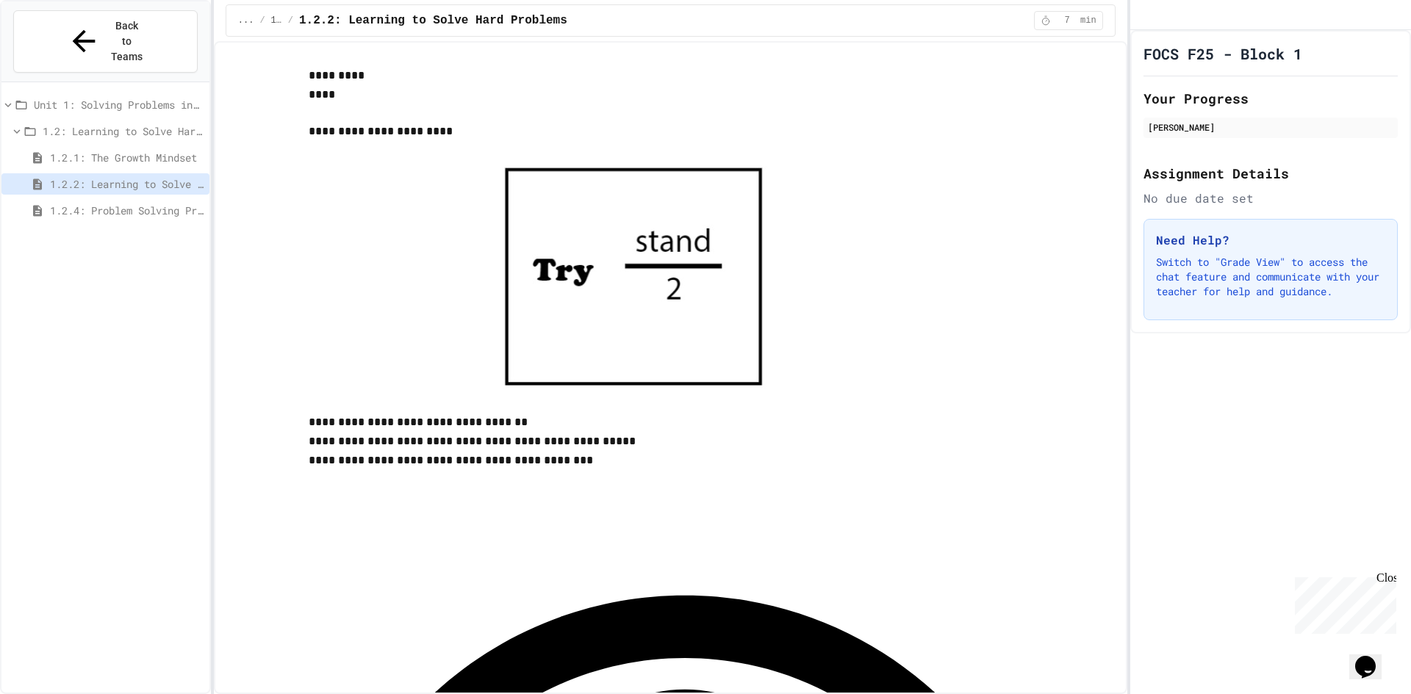
click at [84, 203] on span "1.2.4: Problem Solving Practice" at bounding box center [127, 210] width 154 height 15
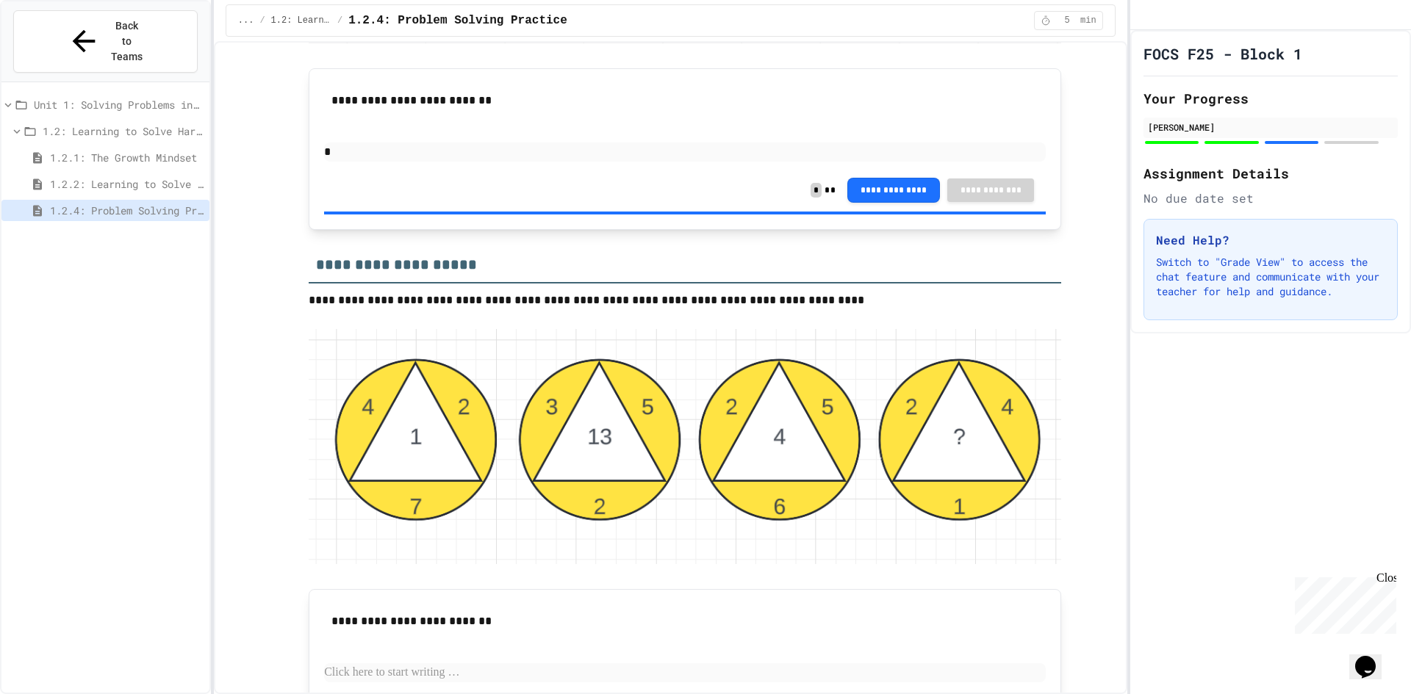
scroll to position [2474, 0]
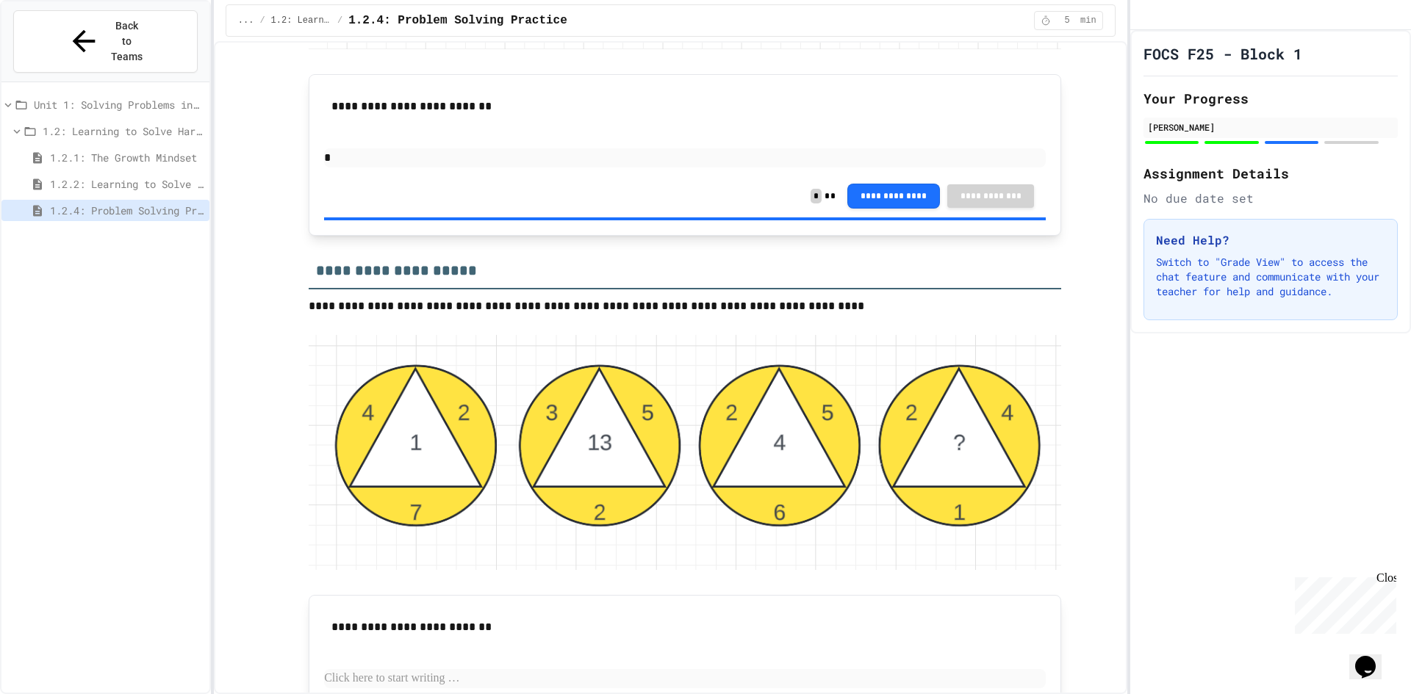
drag, startPoint x: 701, startPoint y: 245, endPoint x: 367, endPoint y: 248, distance: 334.3
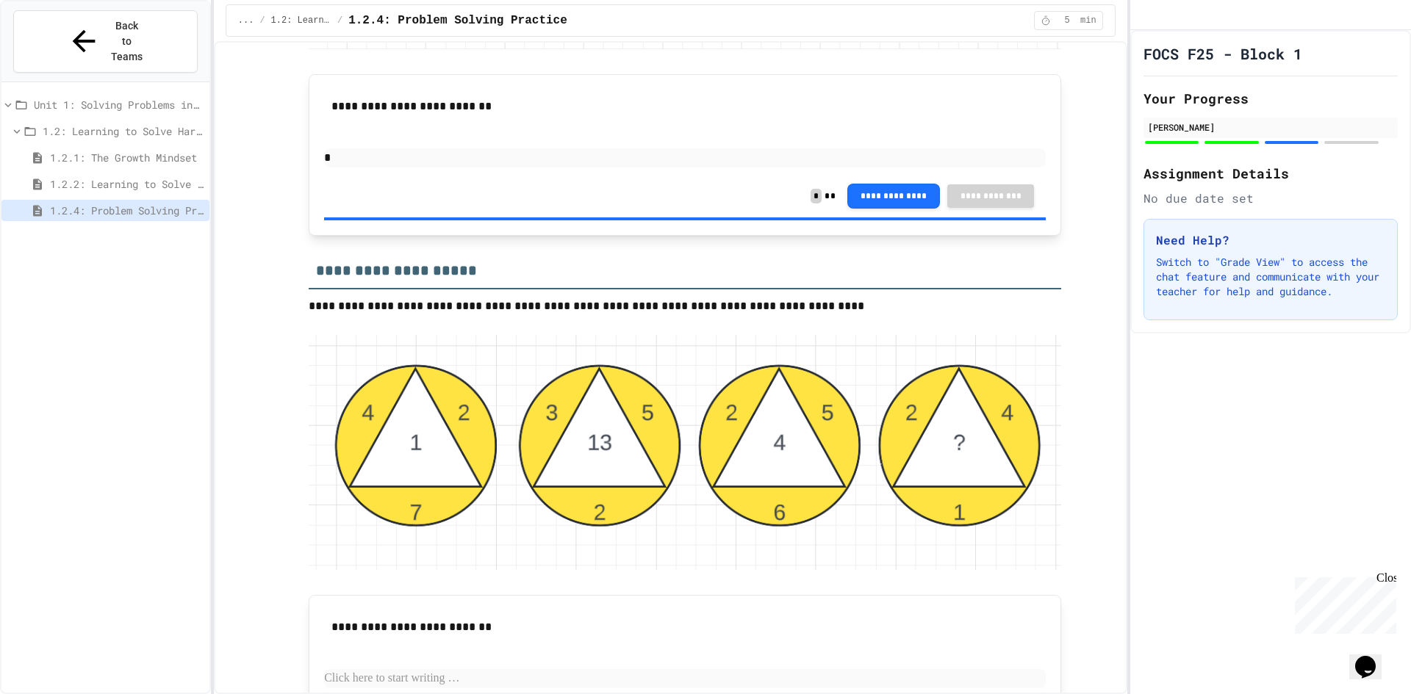
drag, startPoint x: 500, startPoint y: 207, endPoint x: 511, endPoint y: 205, distance: 11.2
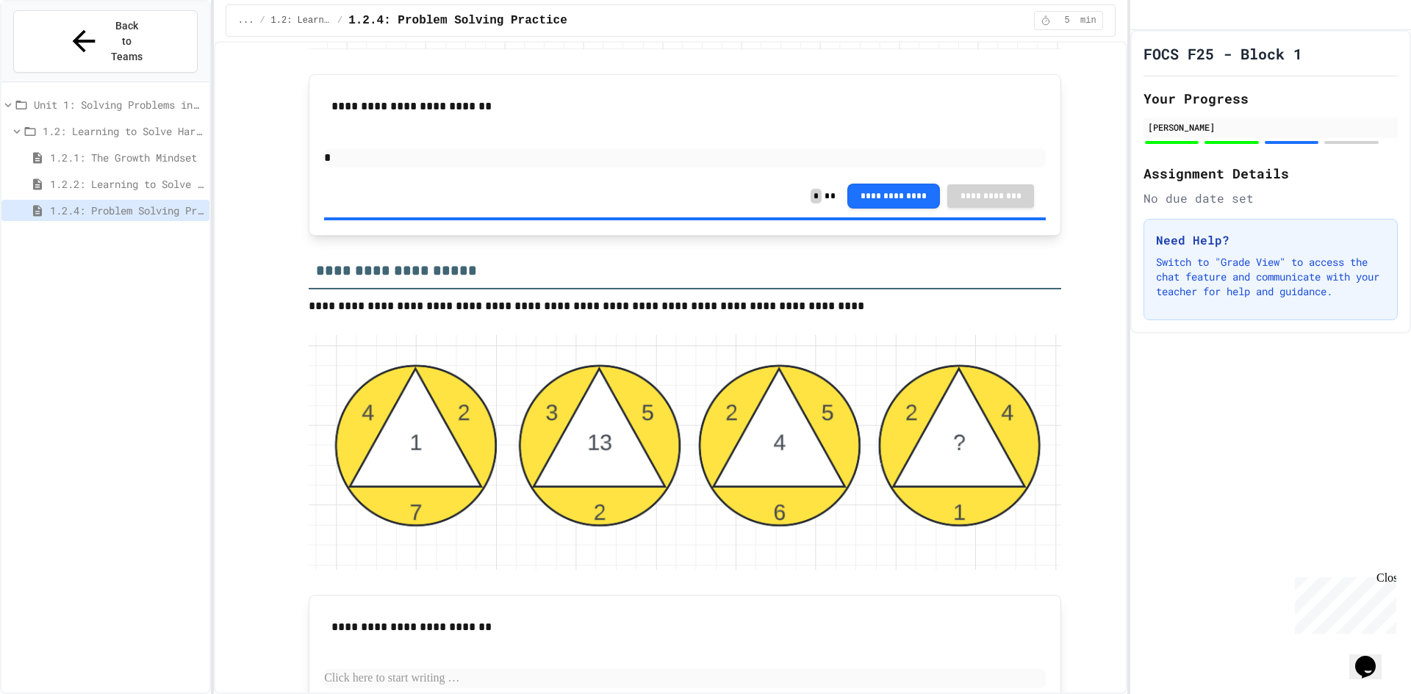
drag, startPoint x: 674, startPoint y: 203, endPoint x: 696, endPoint y: 198, distance: 22.5
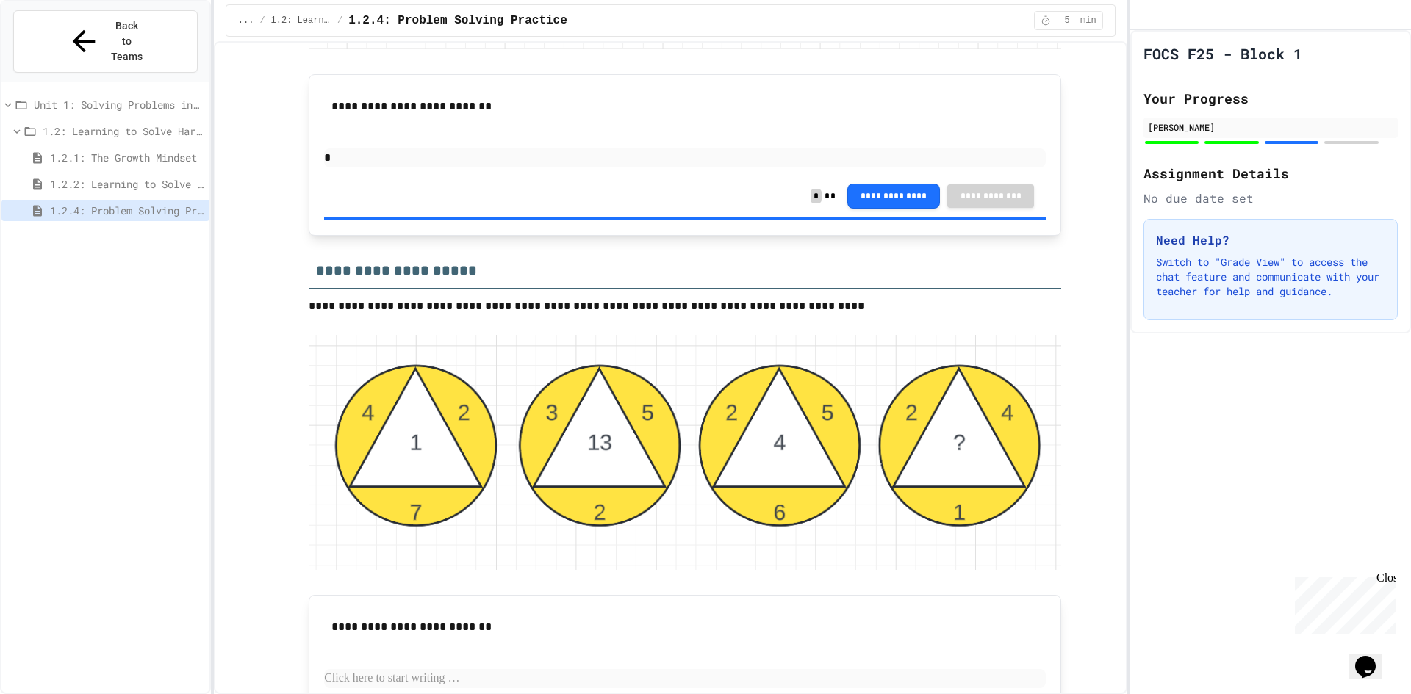
drag, startPoint x: 432, startPoint y: 278, endPoint x: 744, endPoint y: 281, distance: 312.3
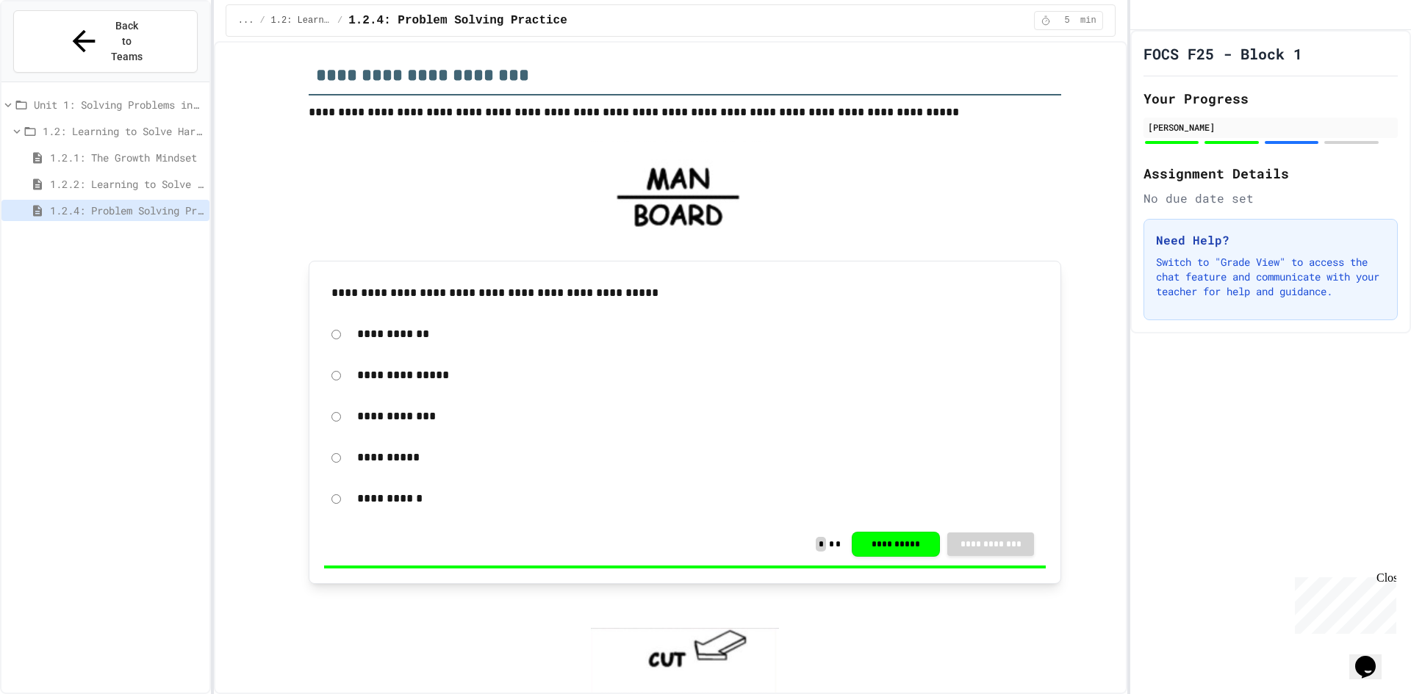
scroll to position [0, 0]
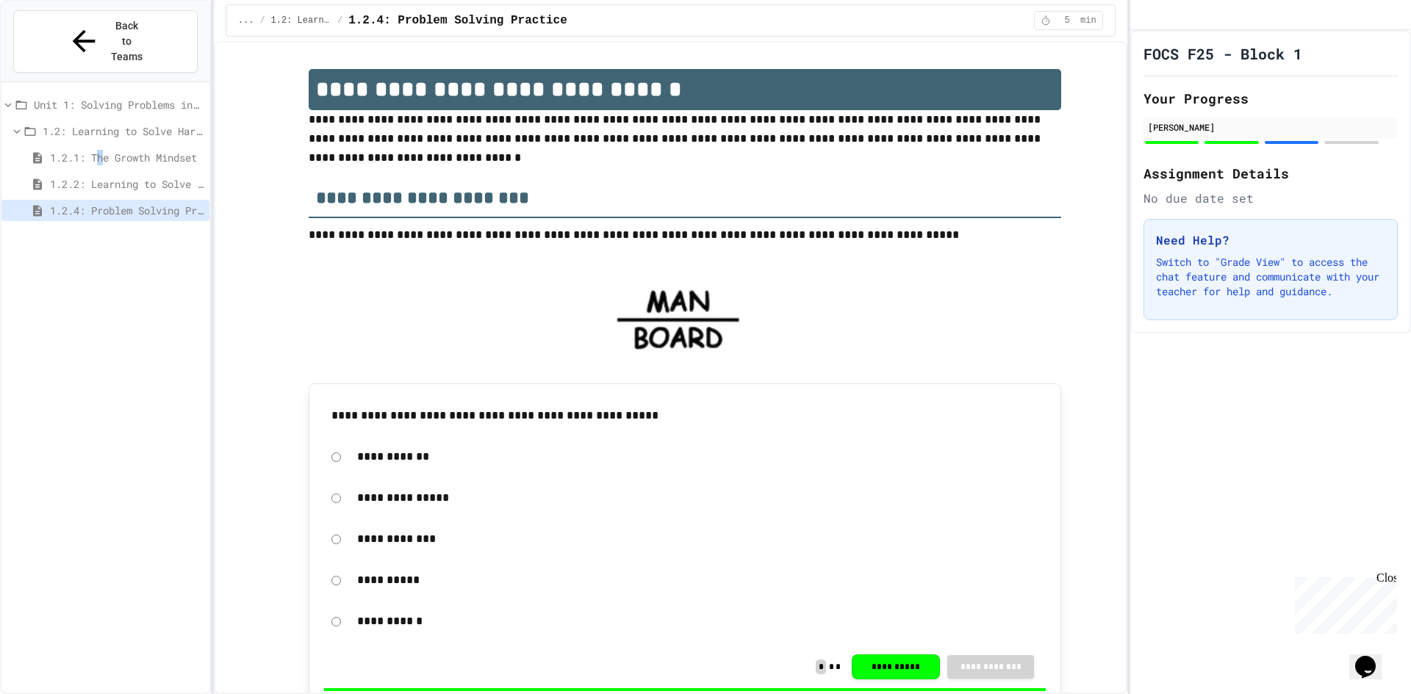
click at [107, 150] on span "1.2.1: The Growth Mindset" at bounding box center [127, 157] width 154 height 15
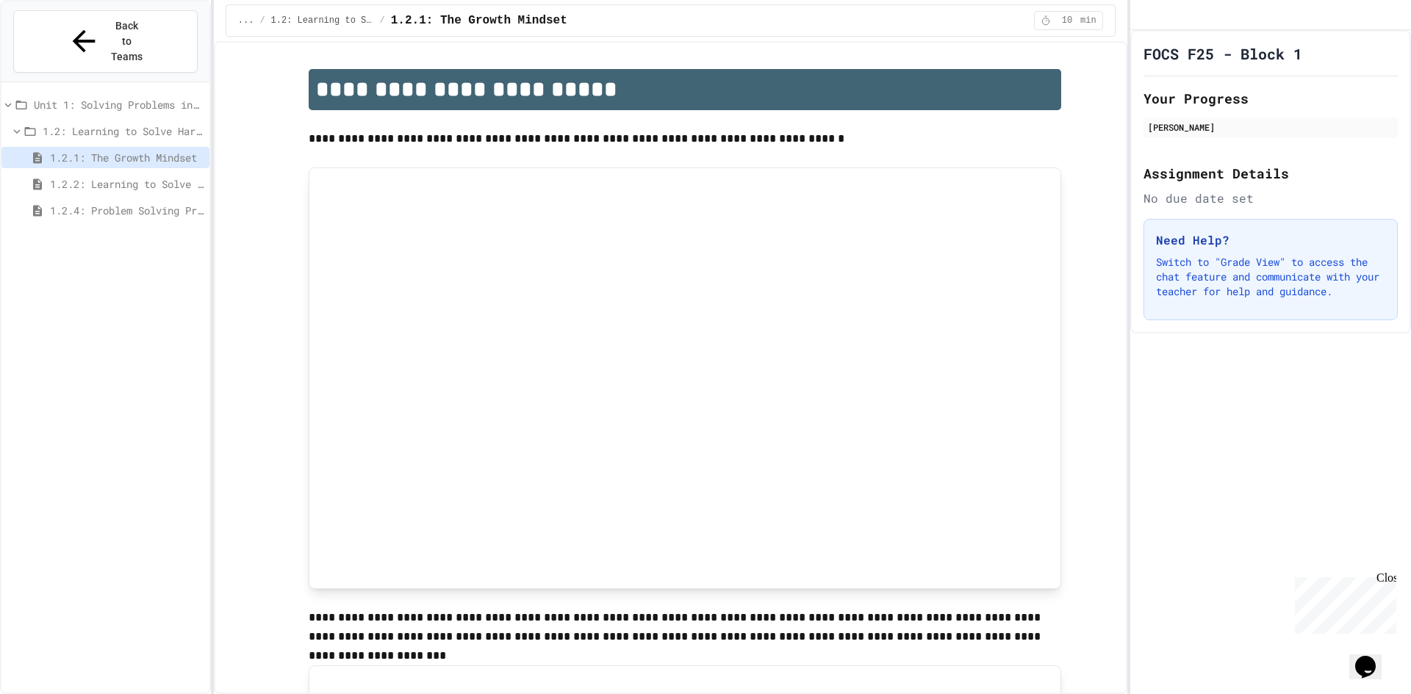
click at [113, 176] on span "1.2.2: Learning to Solve Hard Problems" at bounding box center [127, 183] width 154 height 15
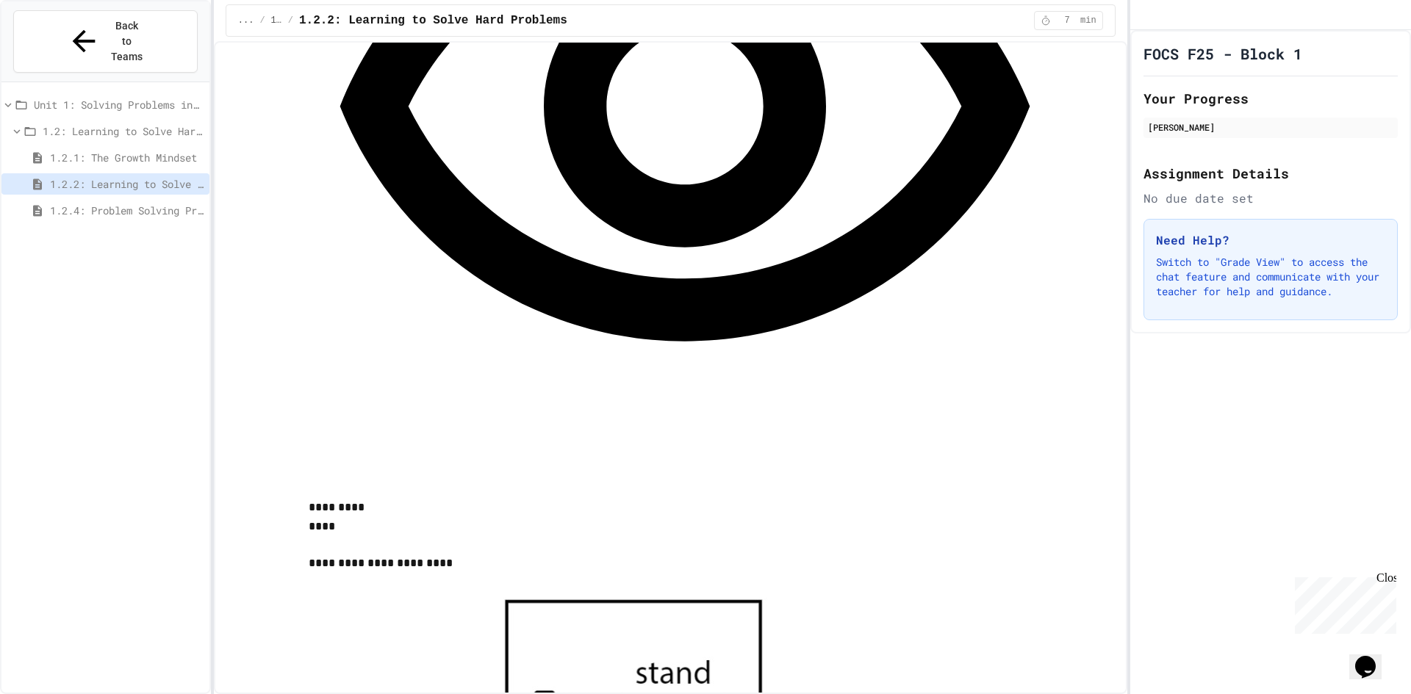
scroll to position [1230, 0]
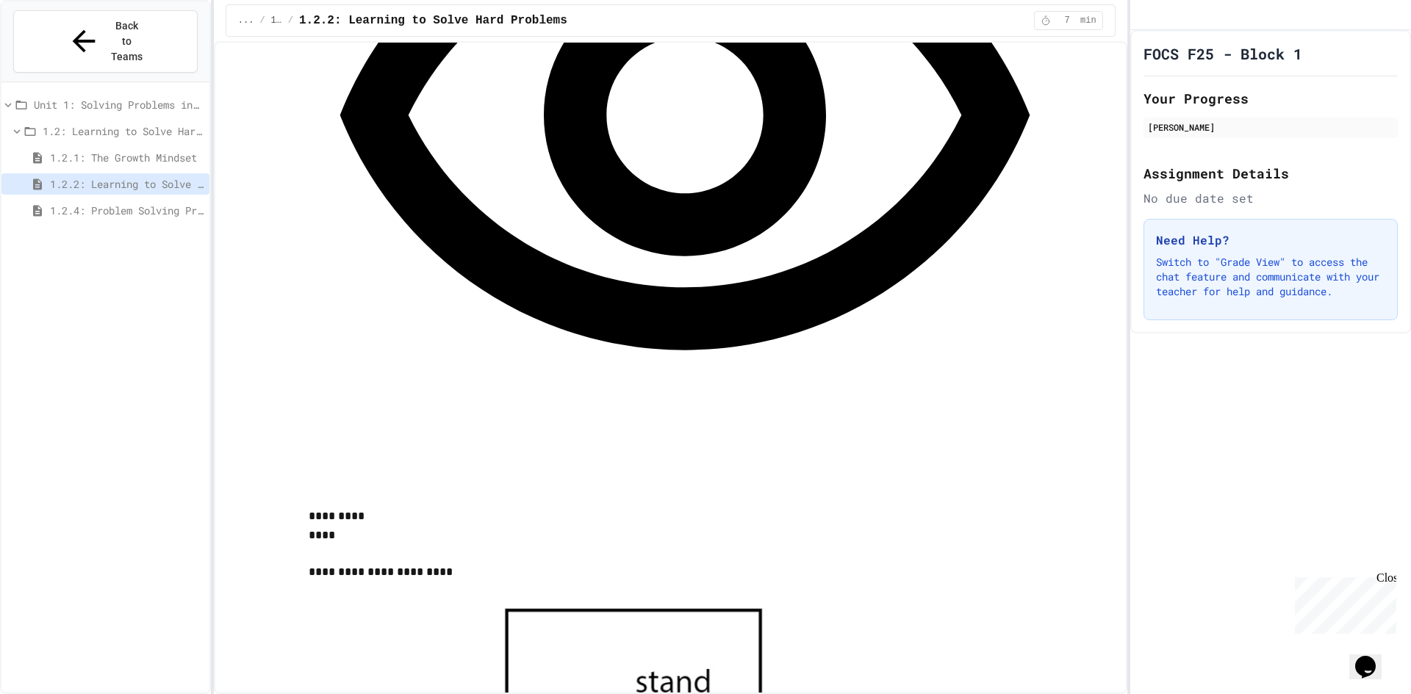
click at [136, 203] on span "1.2.4: Problem Solving Practice" at bounding box center [127, 210] width 154 height 15
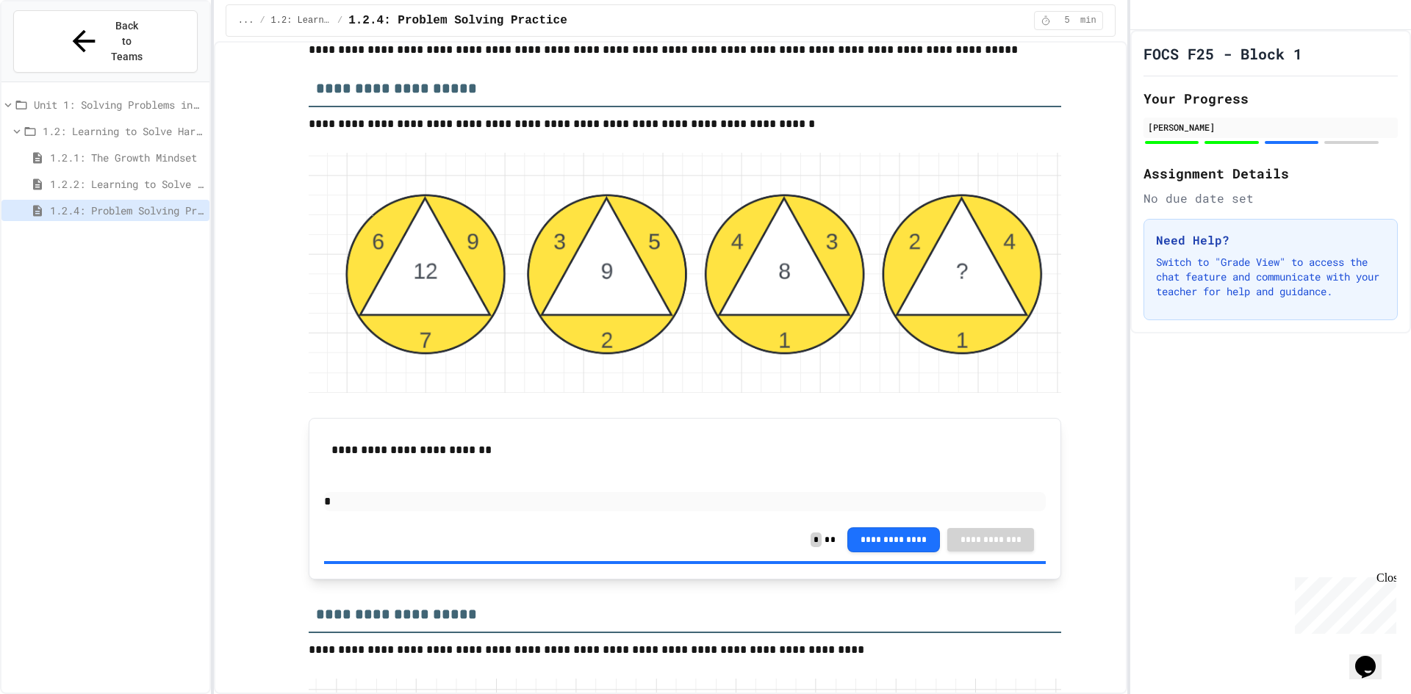
scroll to position [2131, 0]
click at [107, 123] on span "1.2: Learning to Solve Hard Problems" at bounding box center [123, 130] width 161 height 15
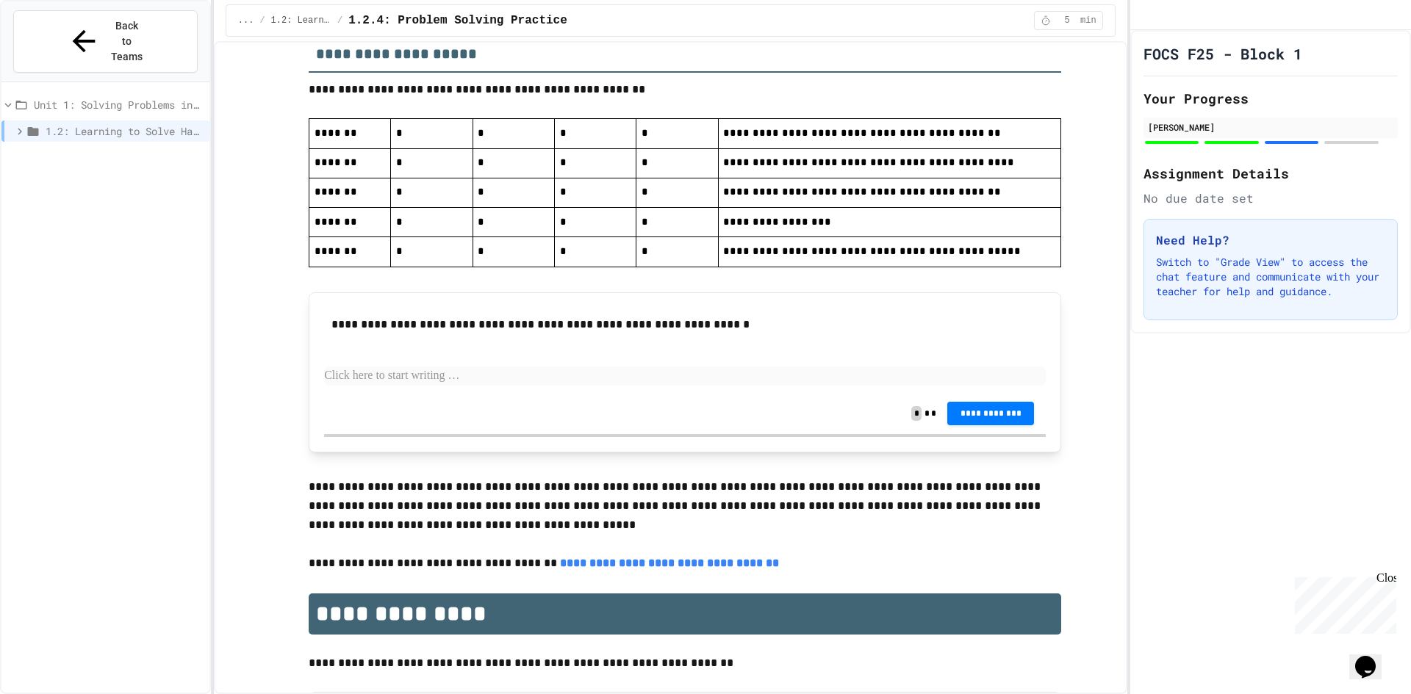
scroll to position [3306, 0]
